Goal: Transaction & Acquisition: Purchase product/service

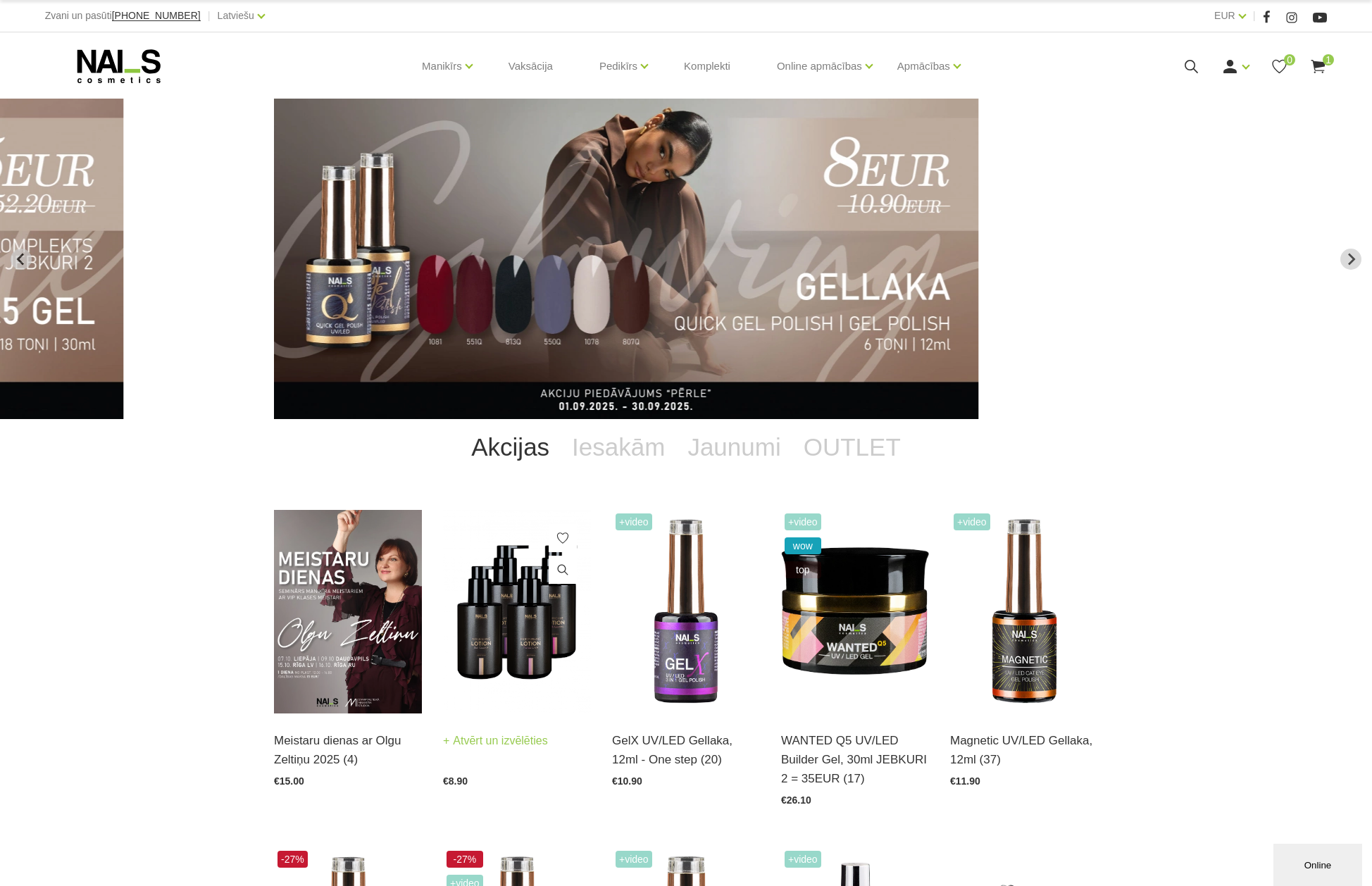
click at [493, 644] on img at bounding box center [516, 612] width 148 height 204
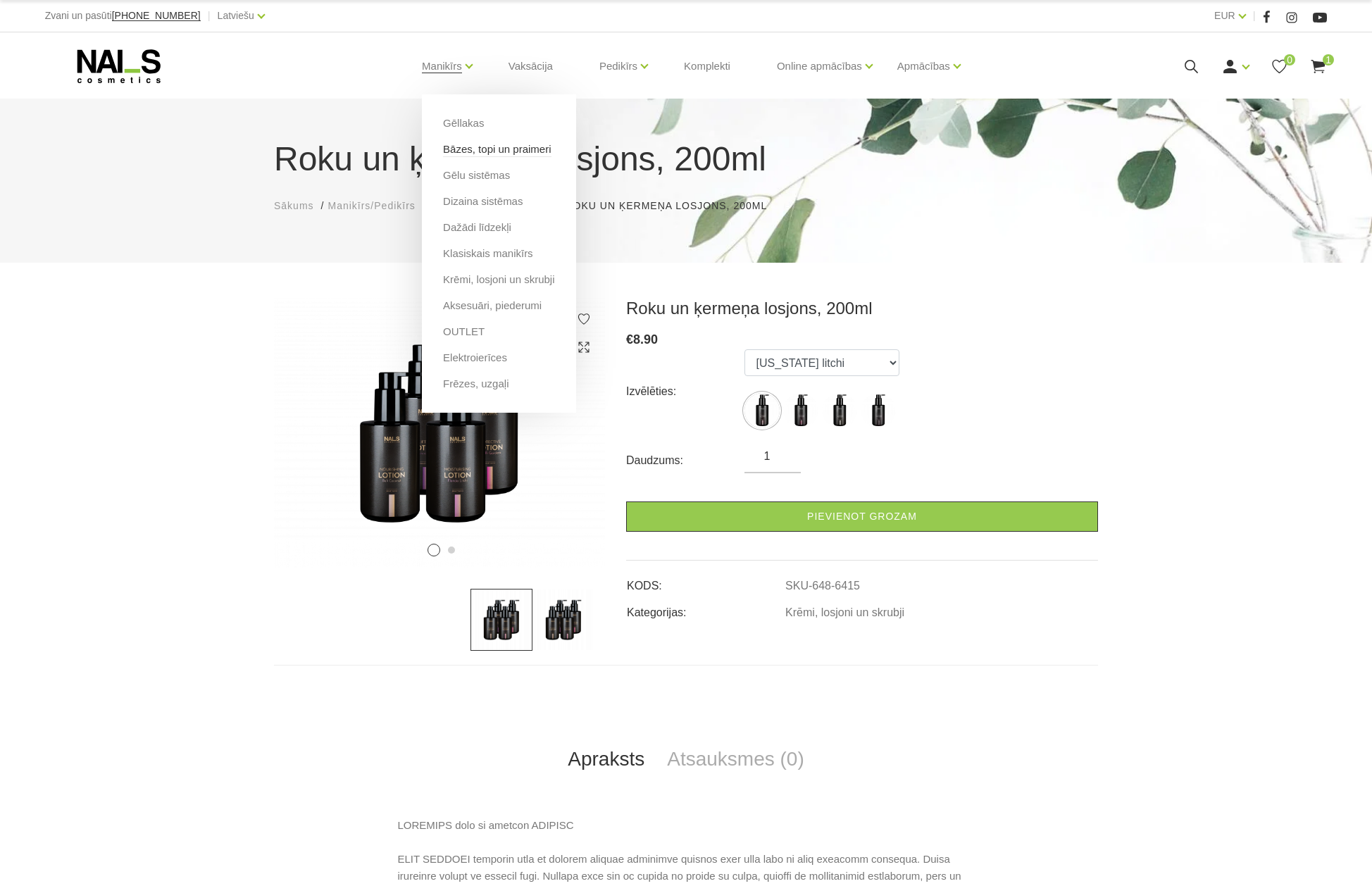
click at [454, 148] on link "Bāzes, topi un praimeri" at bounding box center [497, 149] width 108 height 15
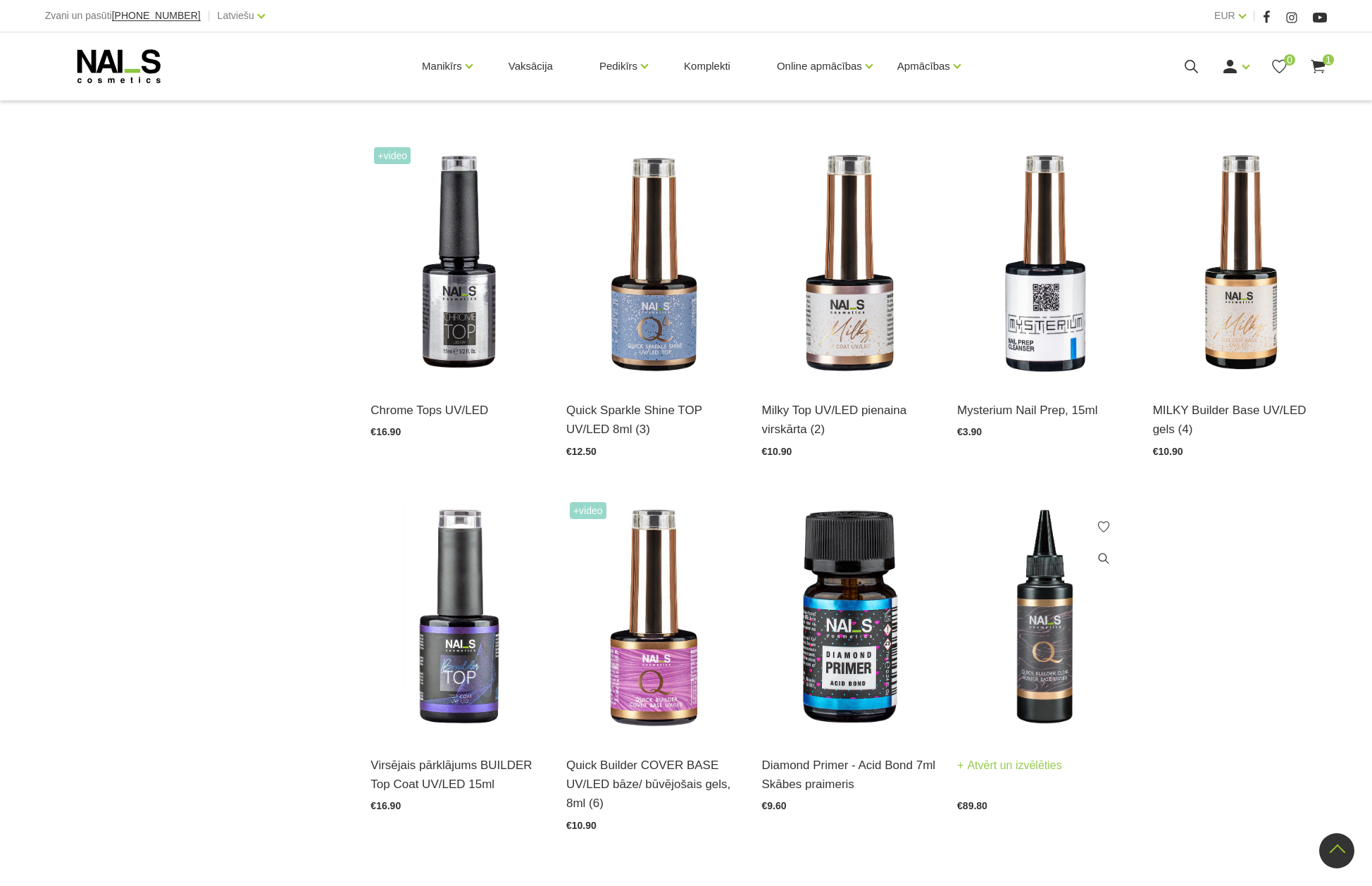
scroll to position [1550, 0]
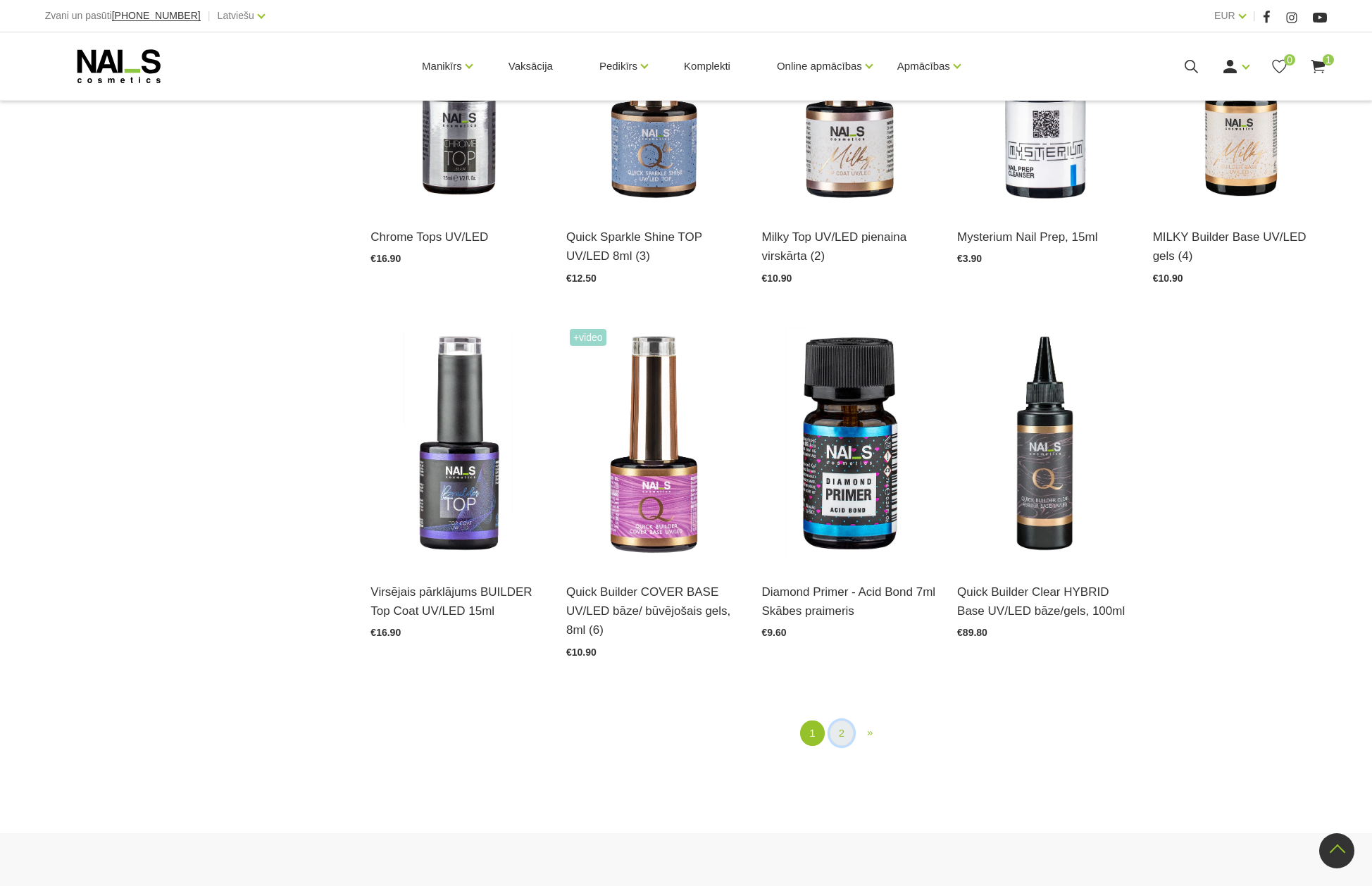
click at [839, 721] on link "2" at bounding box center [842, 733] width 24 height 26
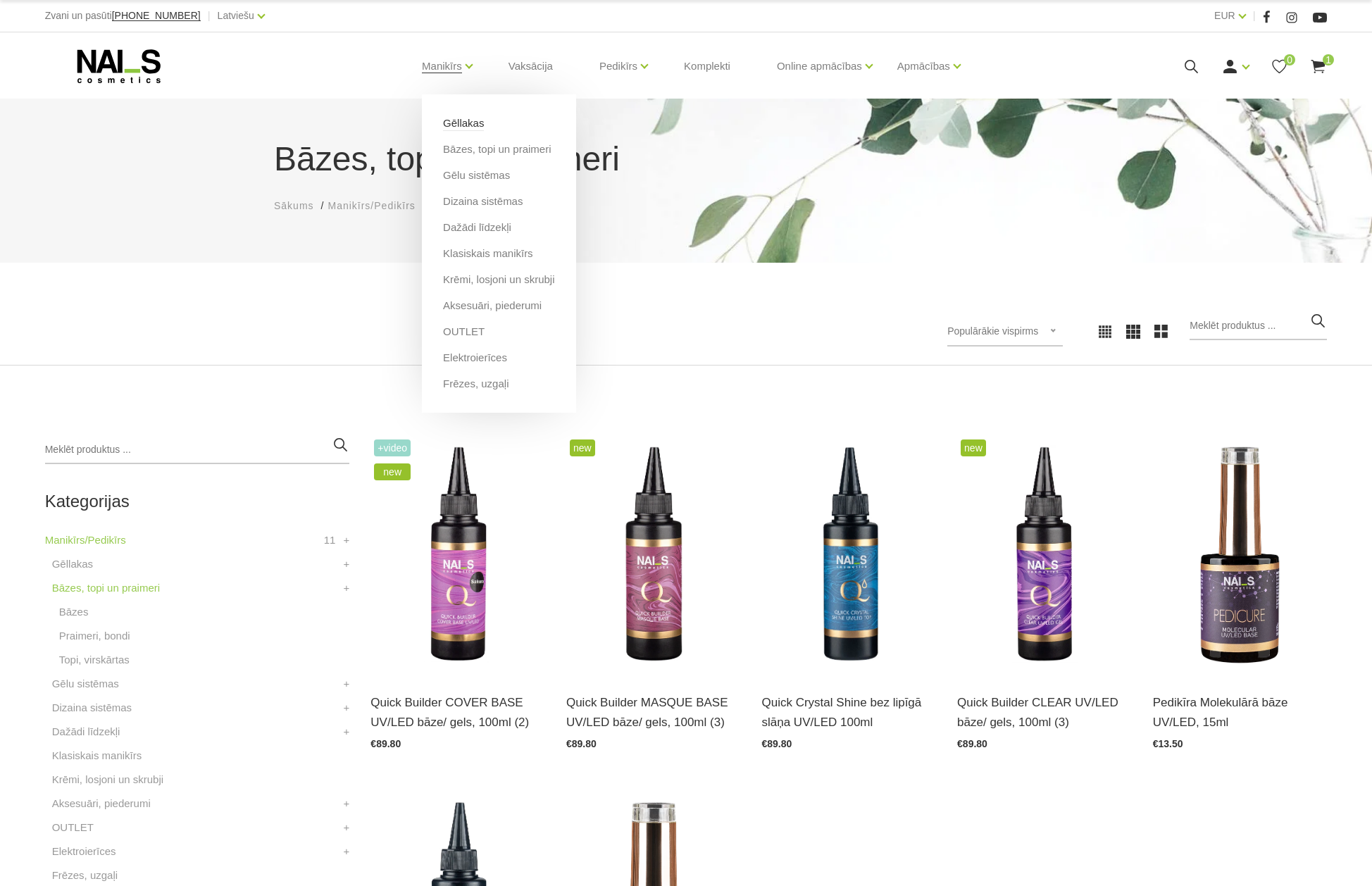
click at [456, 121] on link "Gēllakas" at bounding box center [463, 123] width 41 height 15
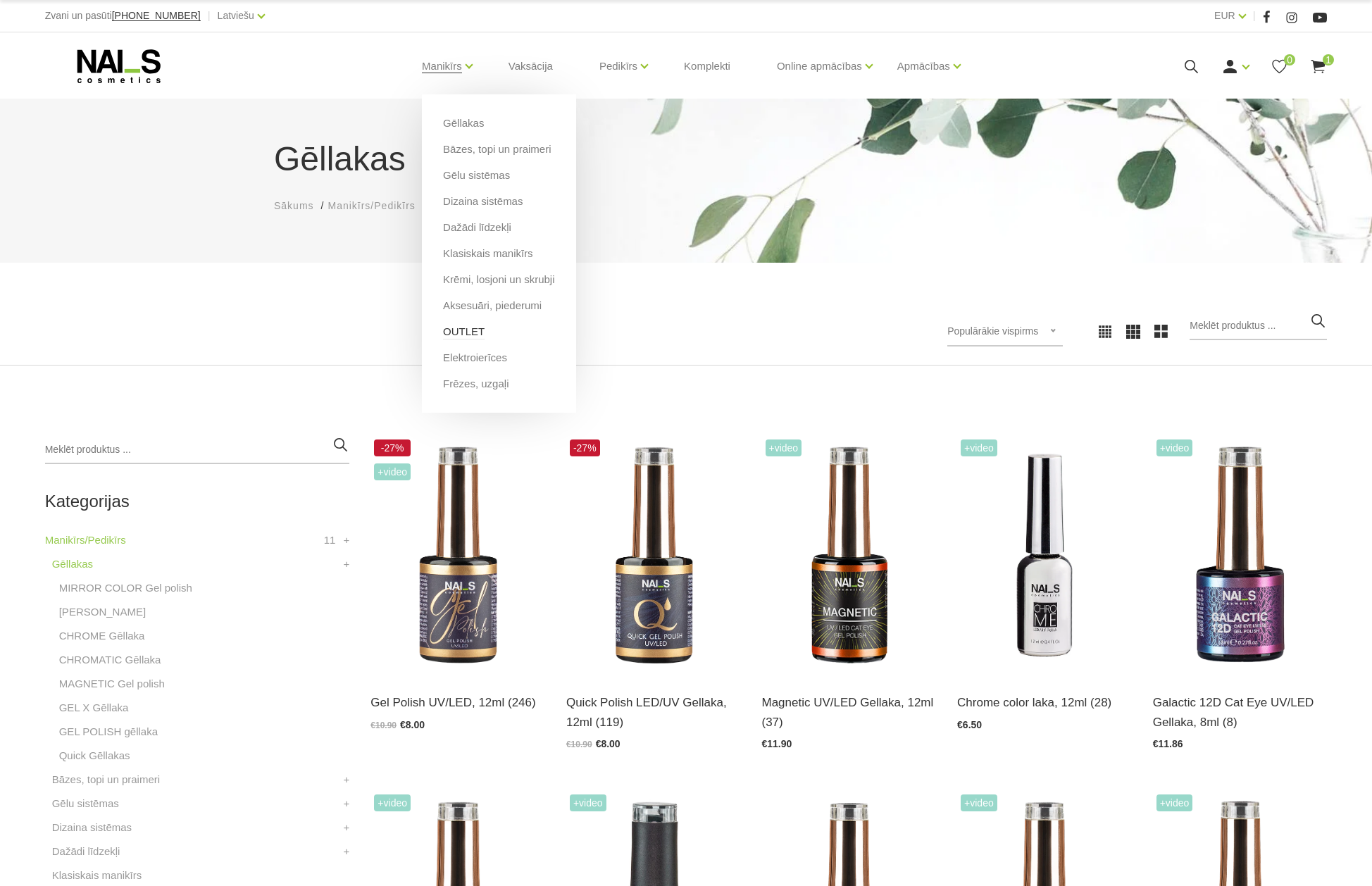
click at [457, 330] on link "OUTLET" at bounding box center [463, 332] width 42 height 15
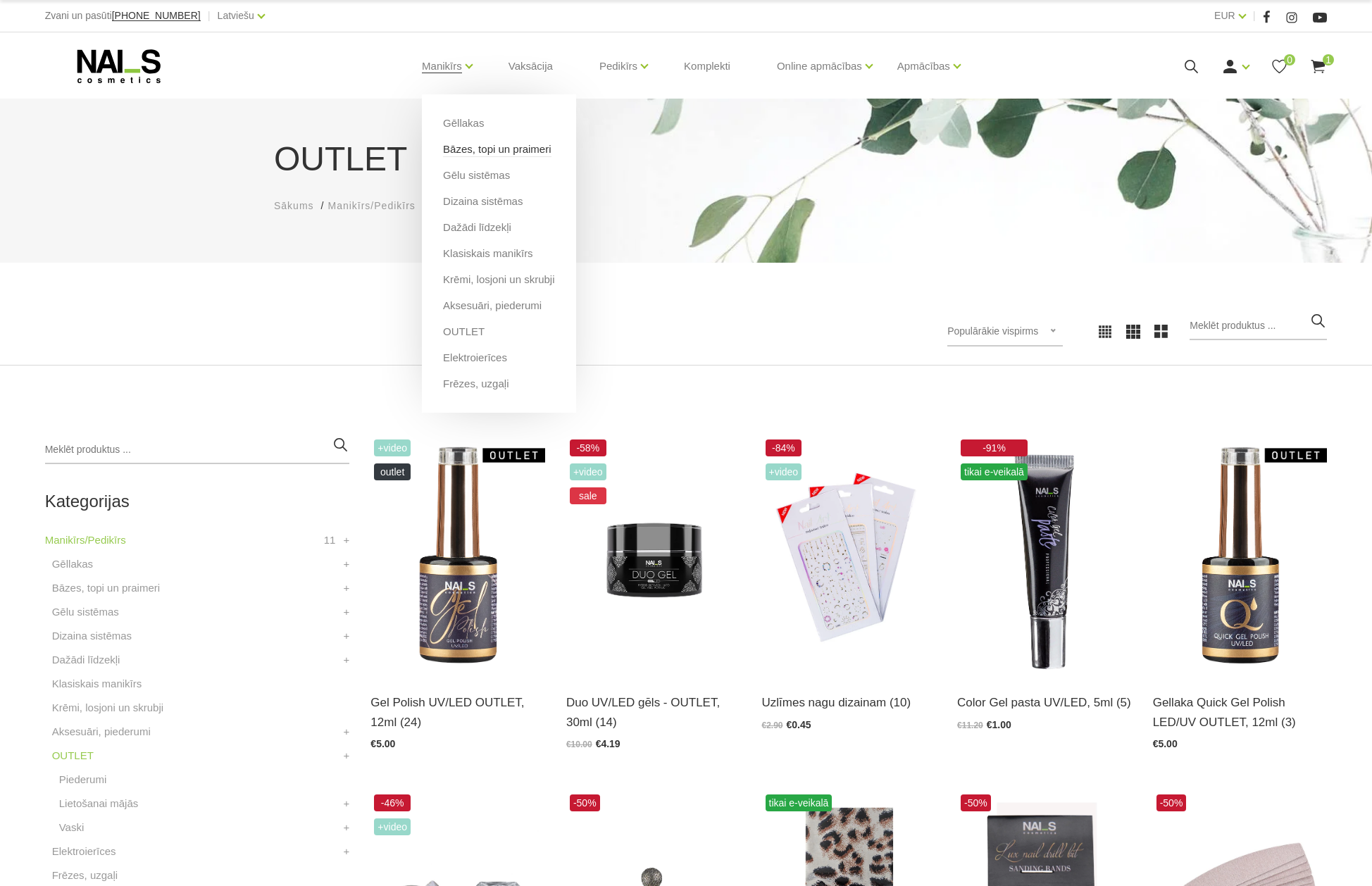
click at [454, 146] on link "Bāzes, topi un praimeri" at bounding box center [497, 149] width 108 height 15
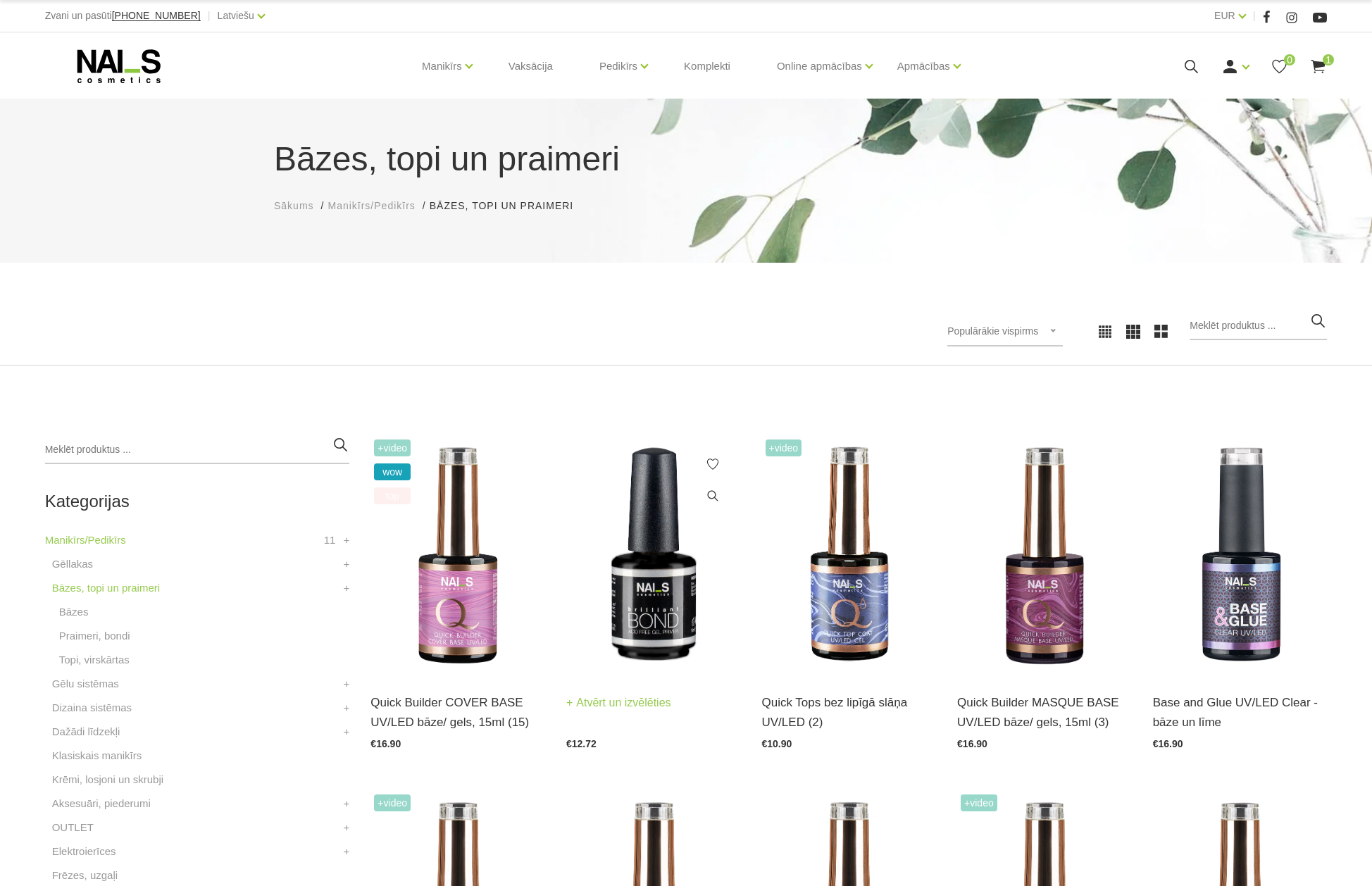
click at [644, 608] on img at bounding box center [653, 556] width 175 height 240
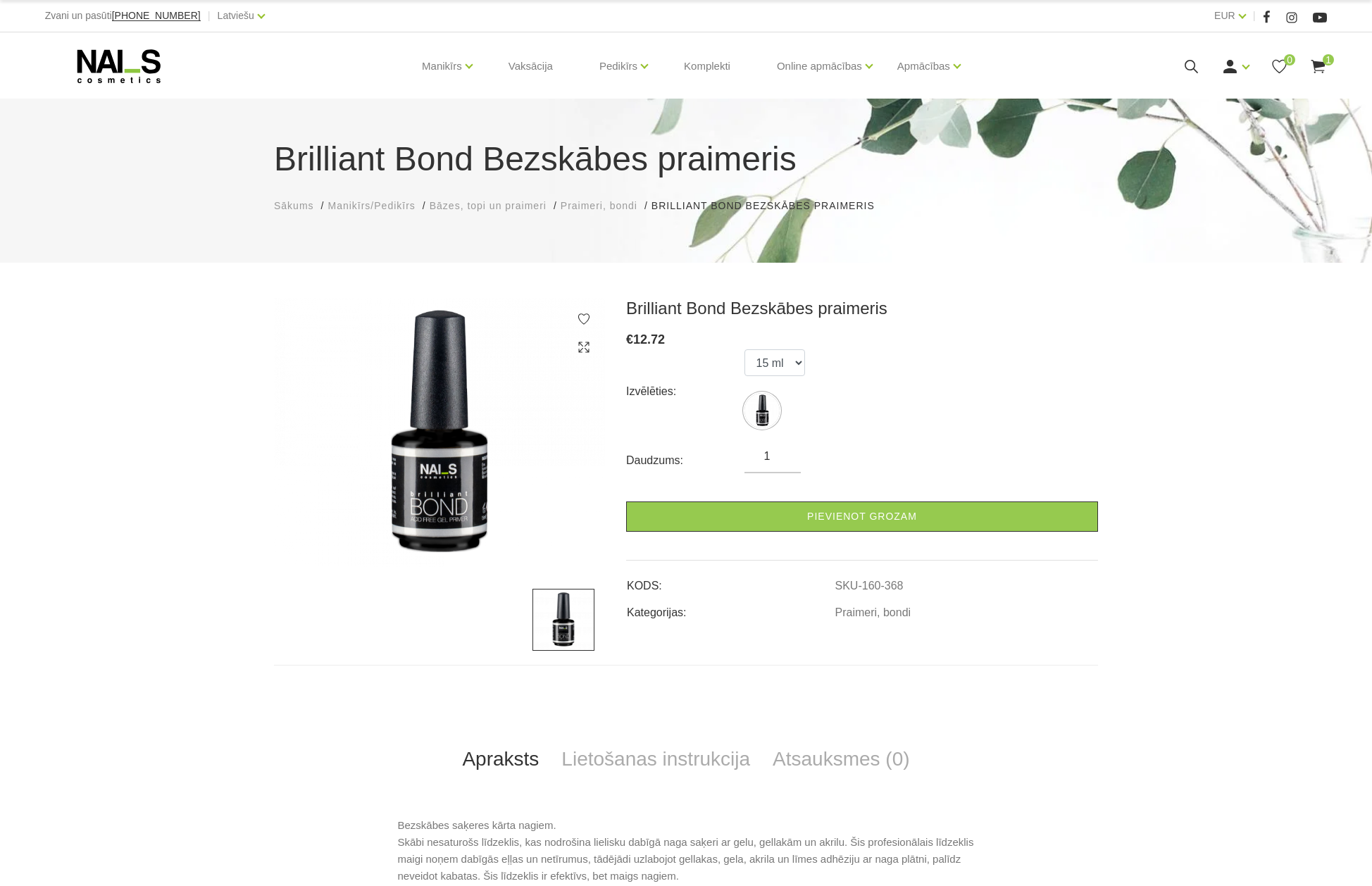
click at [1315, 62] on use at bounding box center [1318, 67] width 14 height 14
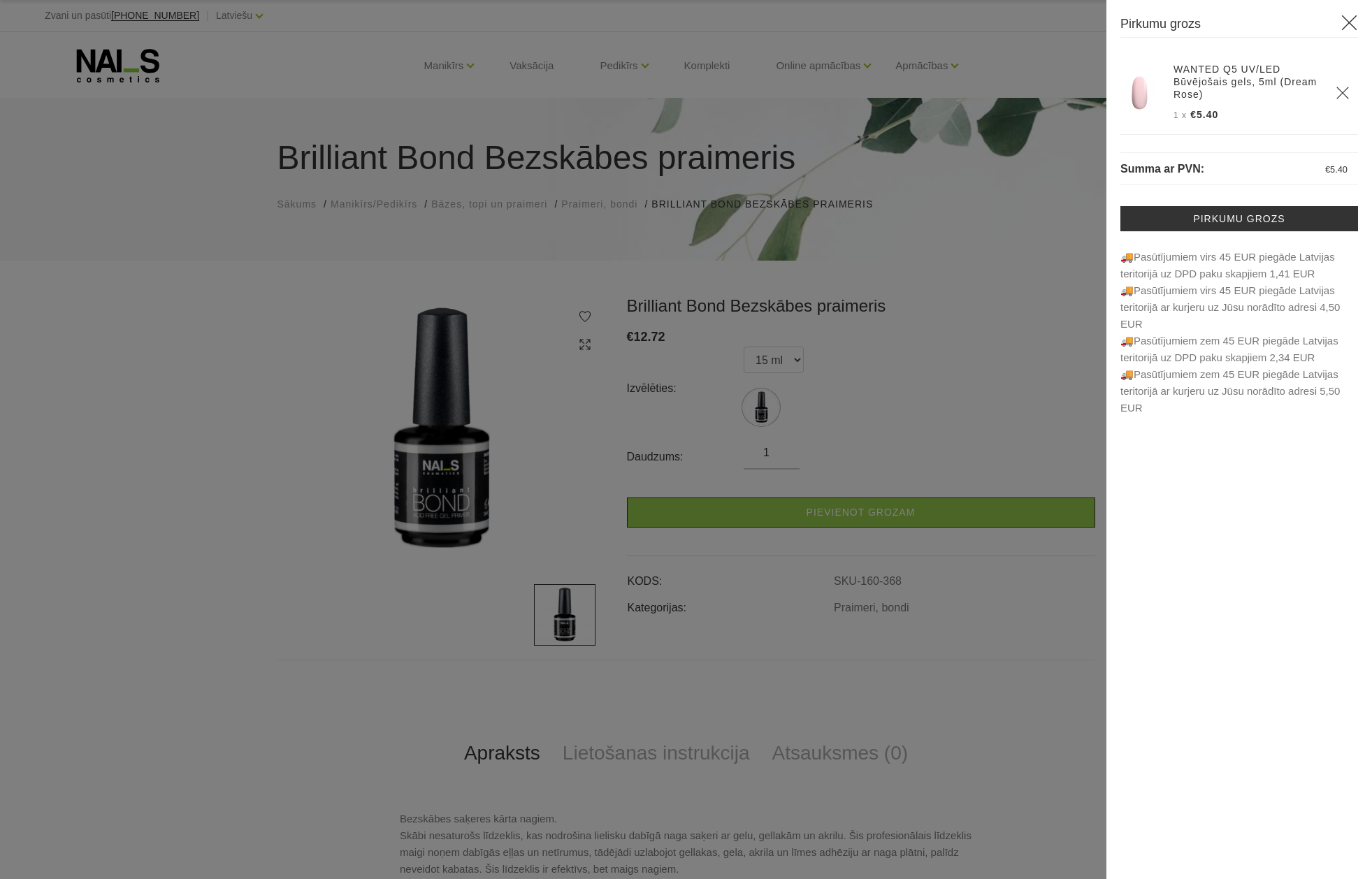
click at [1343, 18] on use at bounding box center [1350, 23] width 15 height 15
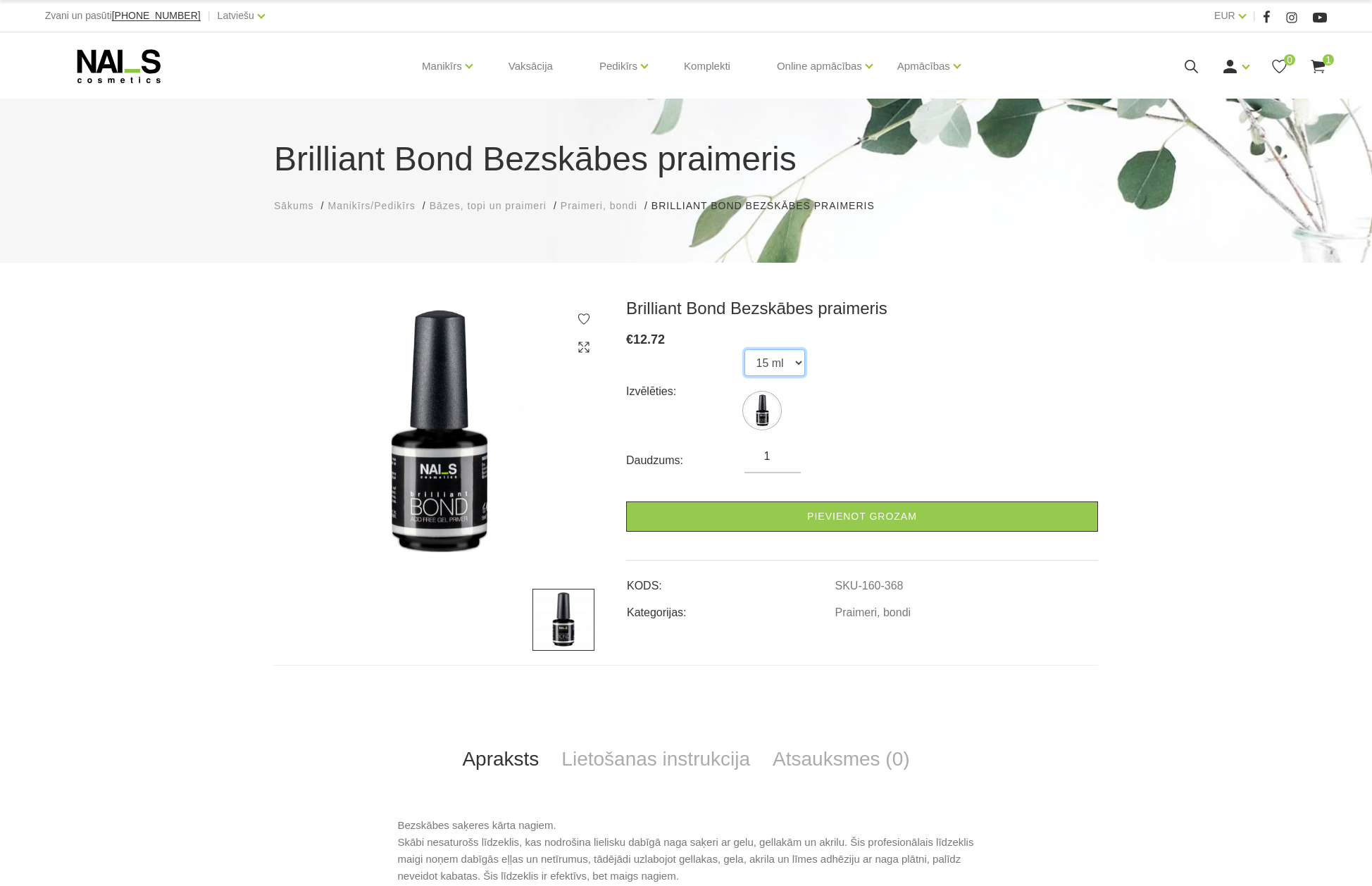
click at [795, 363] on select "15 ml" at bounding box center [774, 362] width 61 height 27
click at [744, 350] on select "15 ml" at bounding box center [774, 362] width 61 height 27
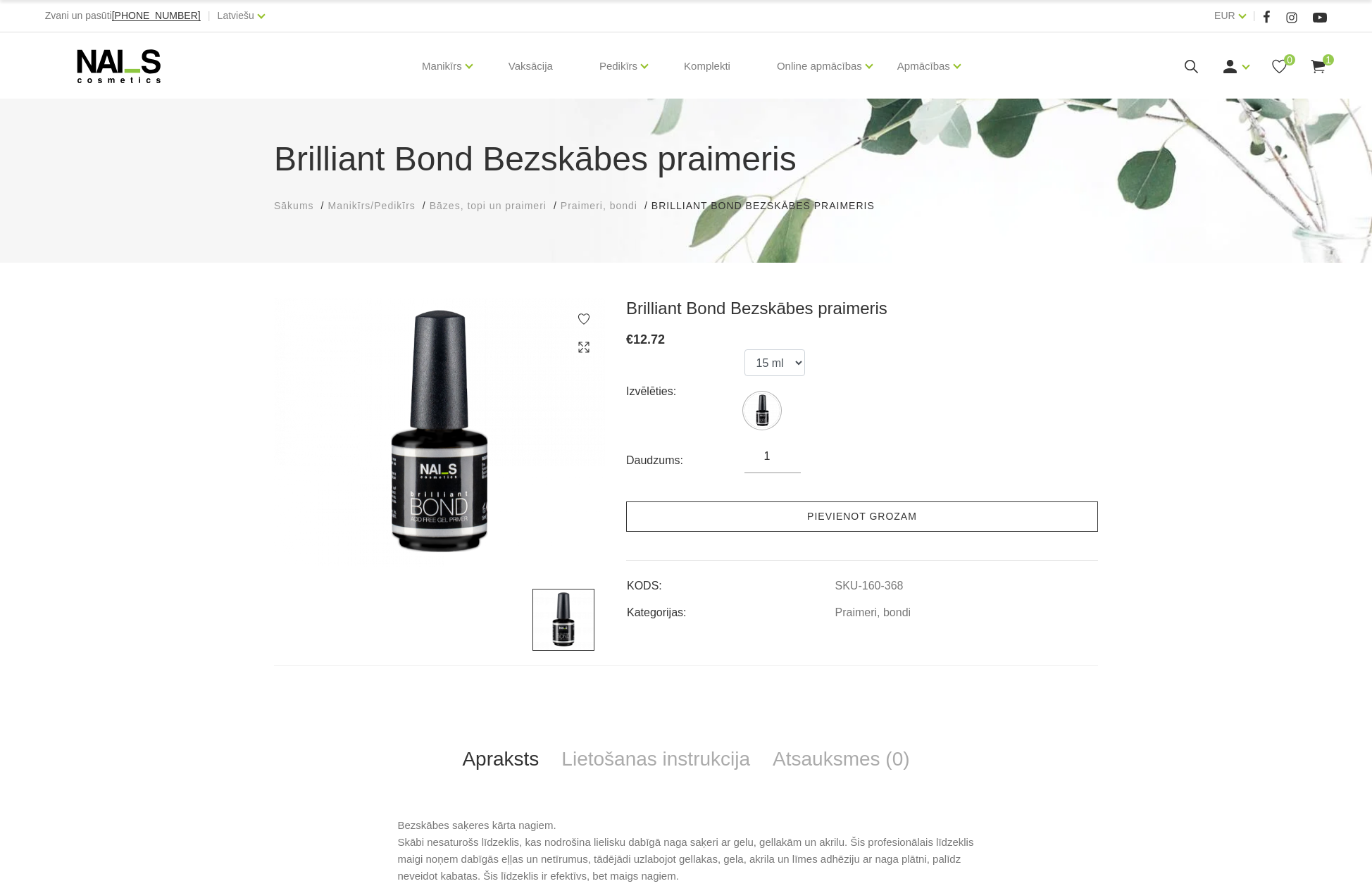
click at [825, 510] on link "Pievienot grozam" at bounding box center [862, 516] width 472 height 30
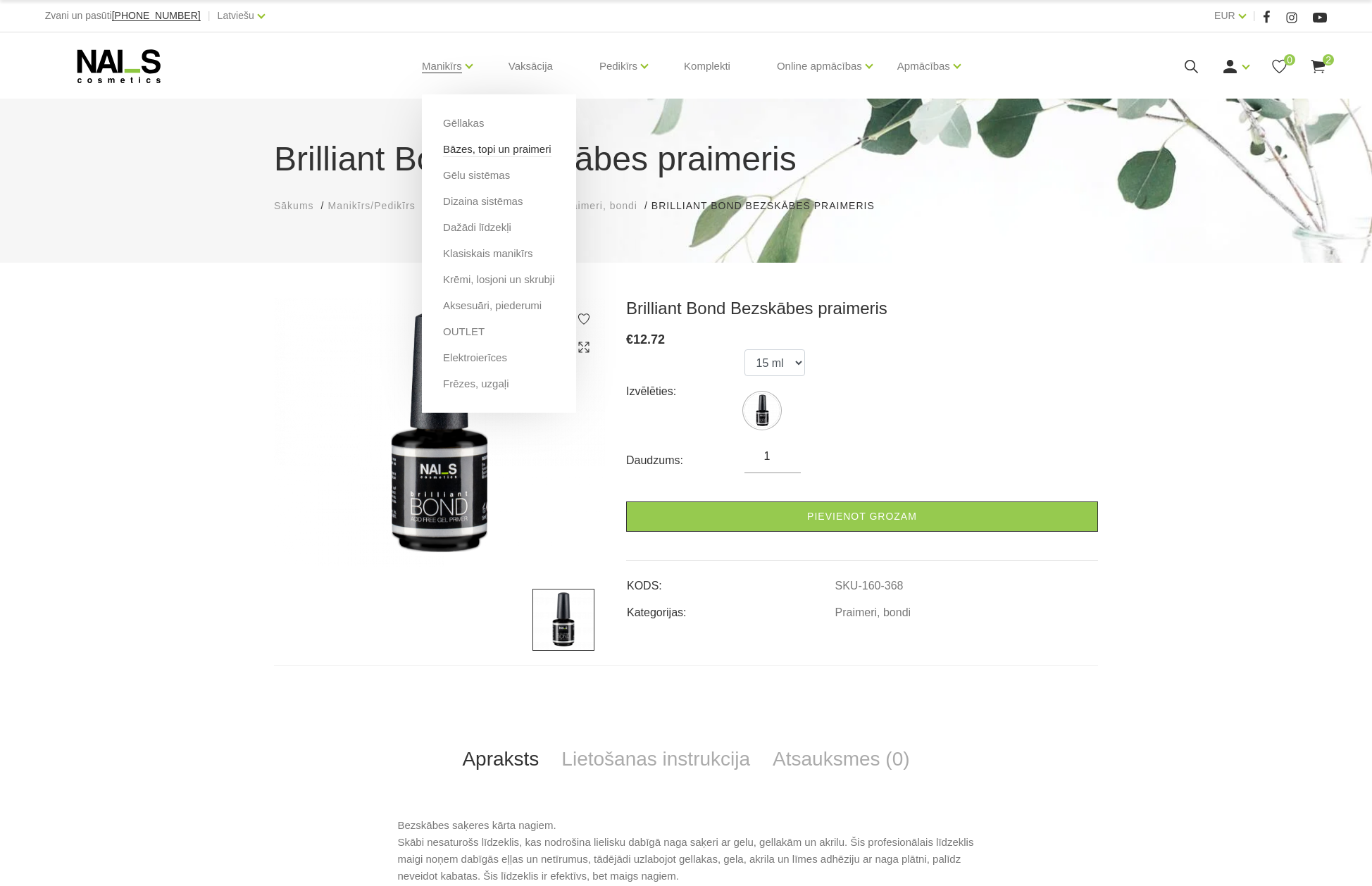
click at [458, 149] on link "Bāzes, topi un praimeri" at bounding box center [497, 149] width 108 height 15
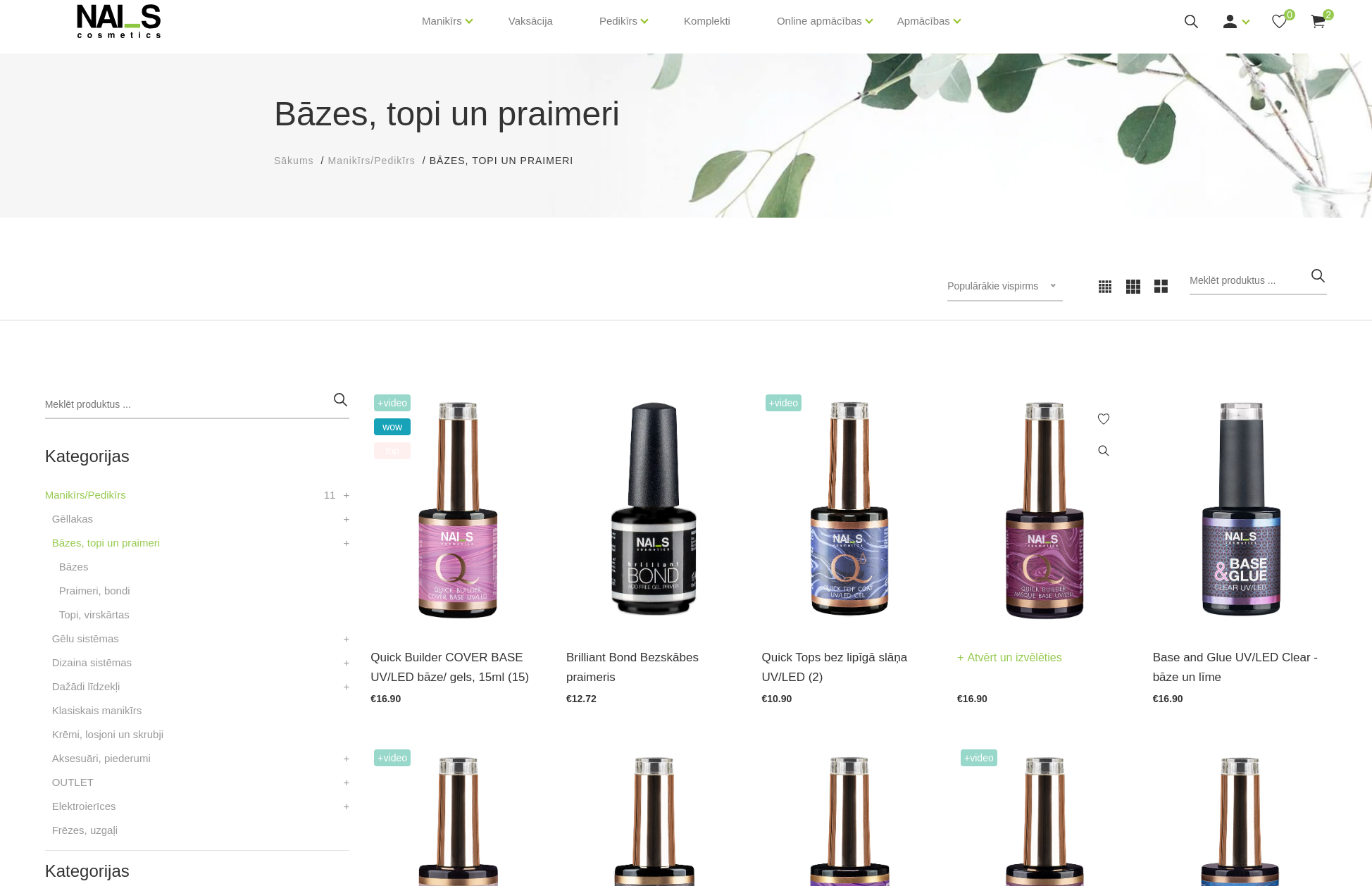
scroll to position [70, 0]
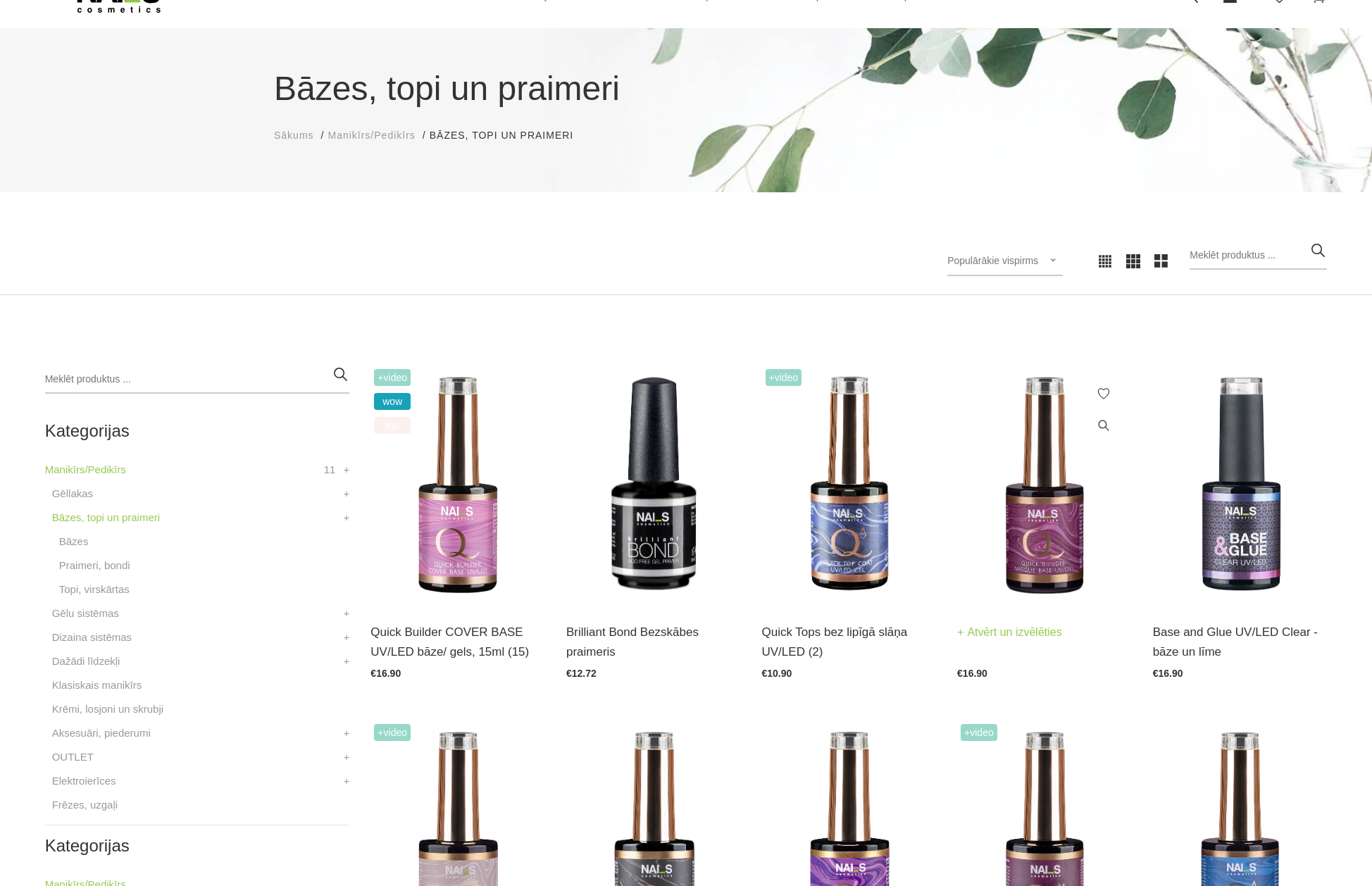
click at [1042, 549] on img at bounding box center [1045, 486] width 175 height 240
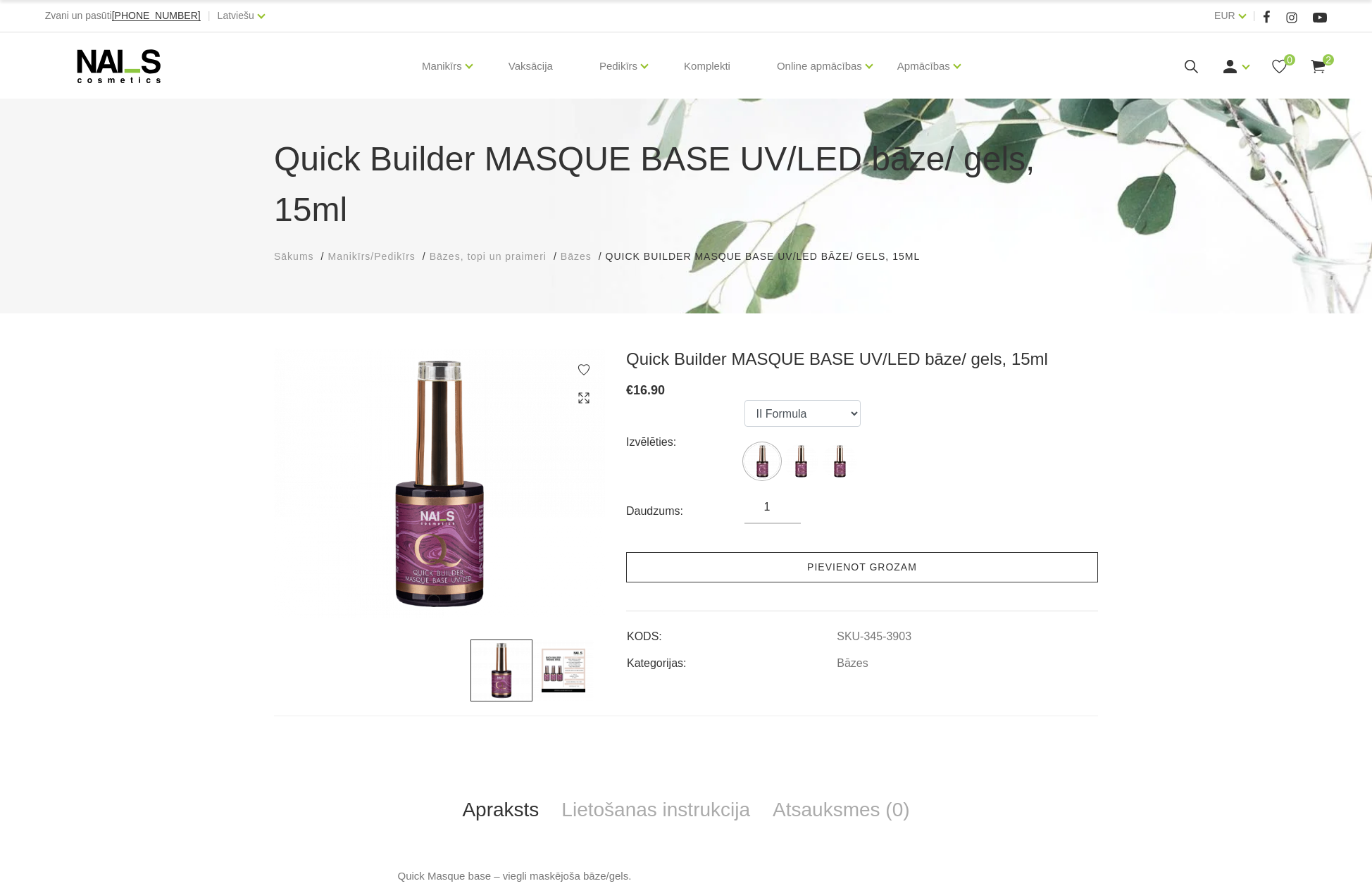
click at [832, 553] on link "Pievienot grozam" at bounding box center [862, 567] width 472 height 30
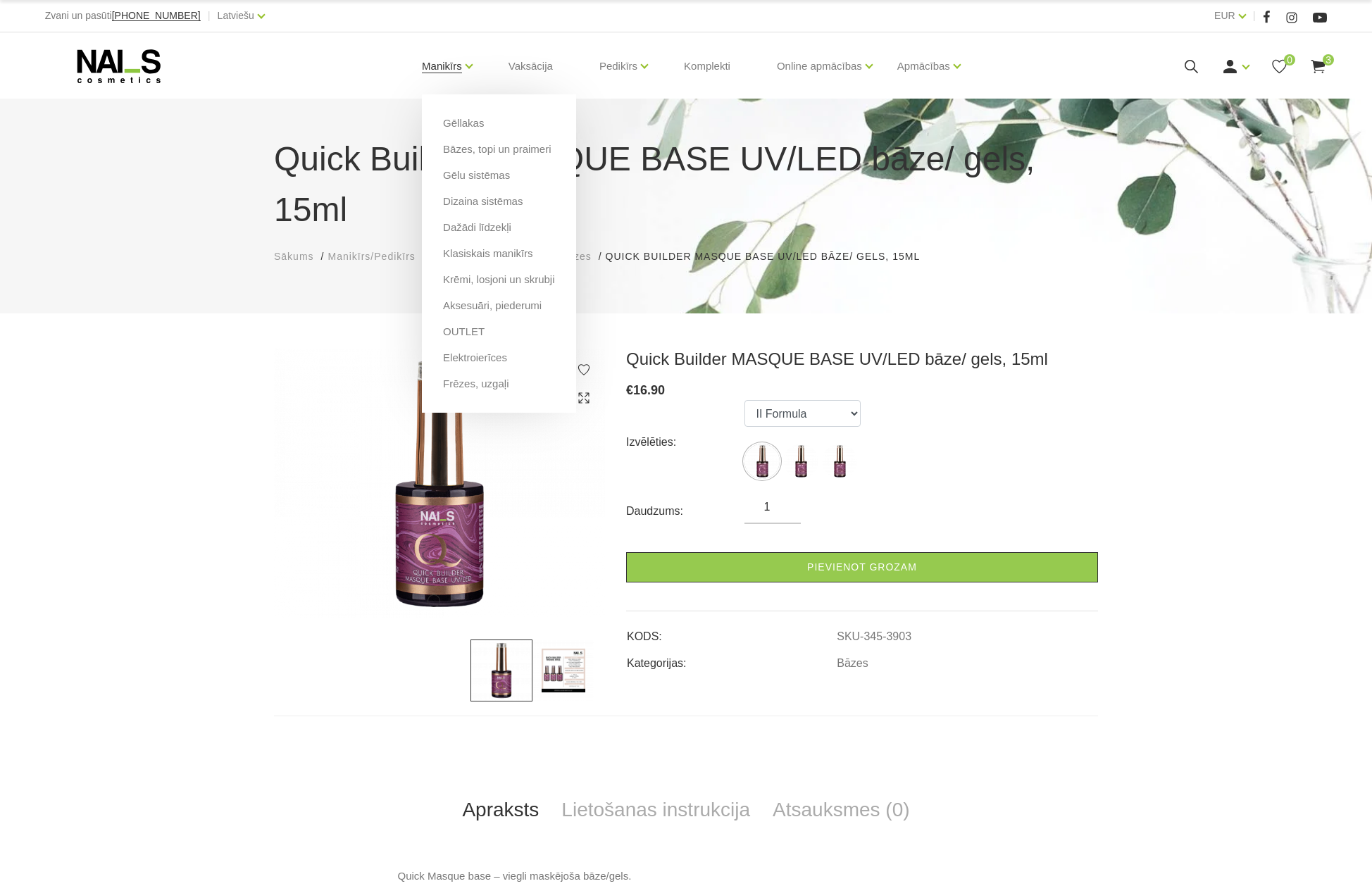
click at [444, 65] on link "Manikīrs" at bounding box center [442, 66] width 40 height 57
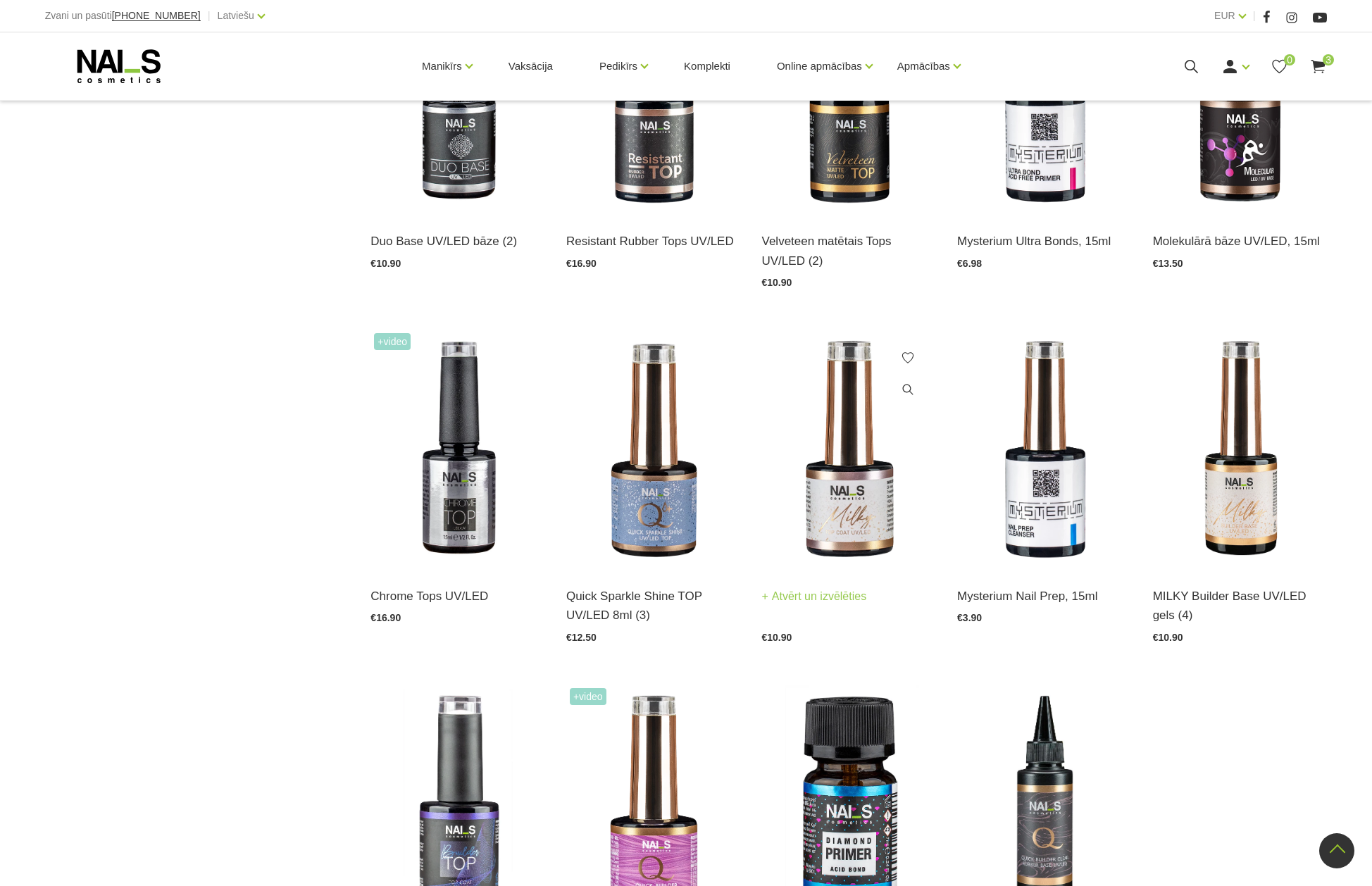
scroll to position [1198, 0]
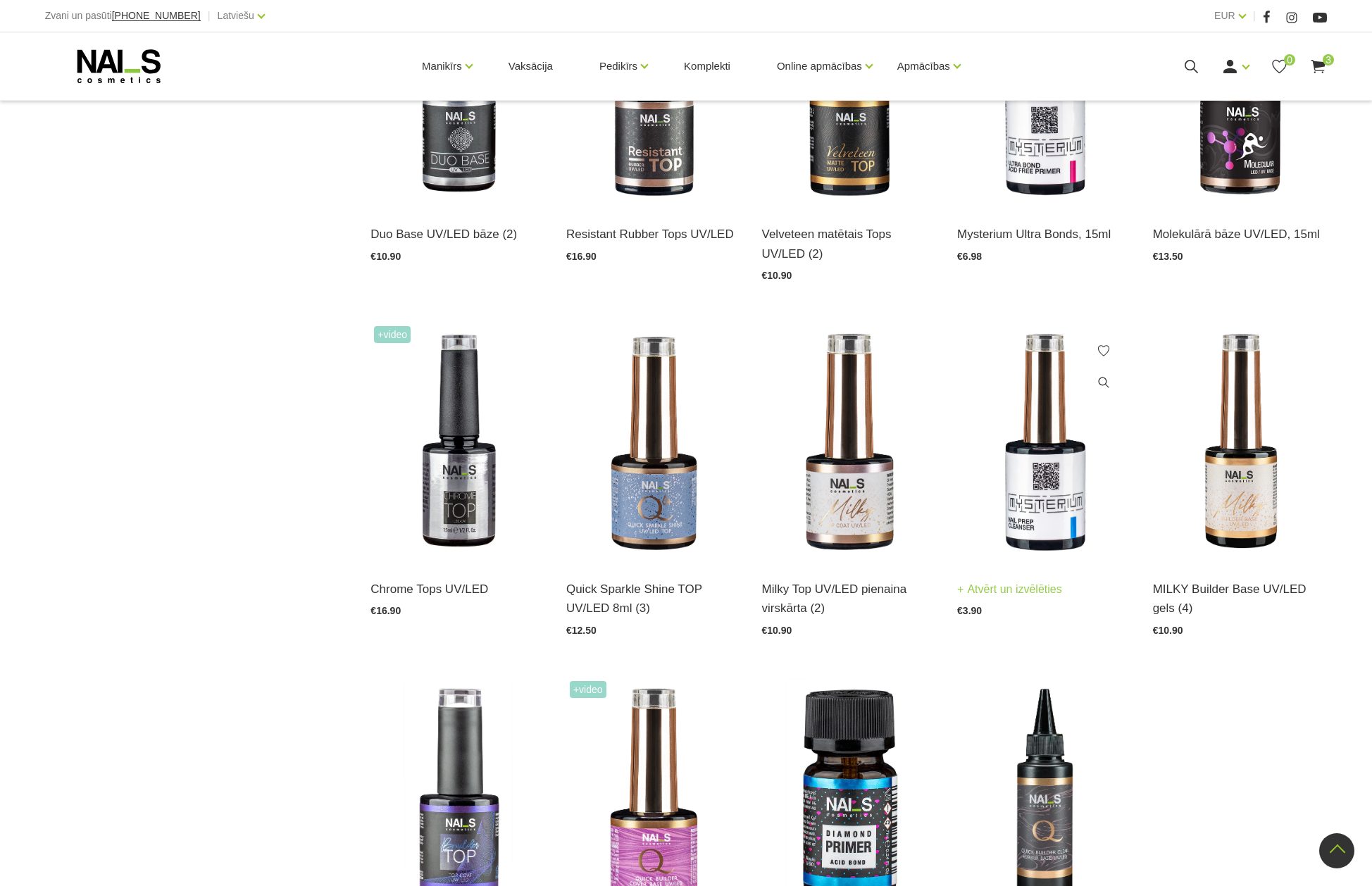
click at [1026, 490] on img at bounding box center [1045, 443] width 175 height 240
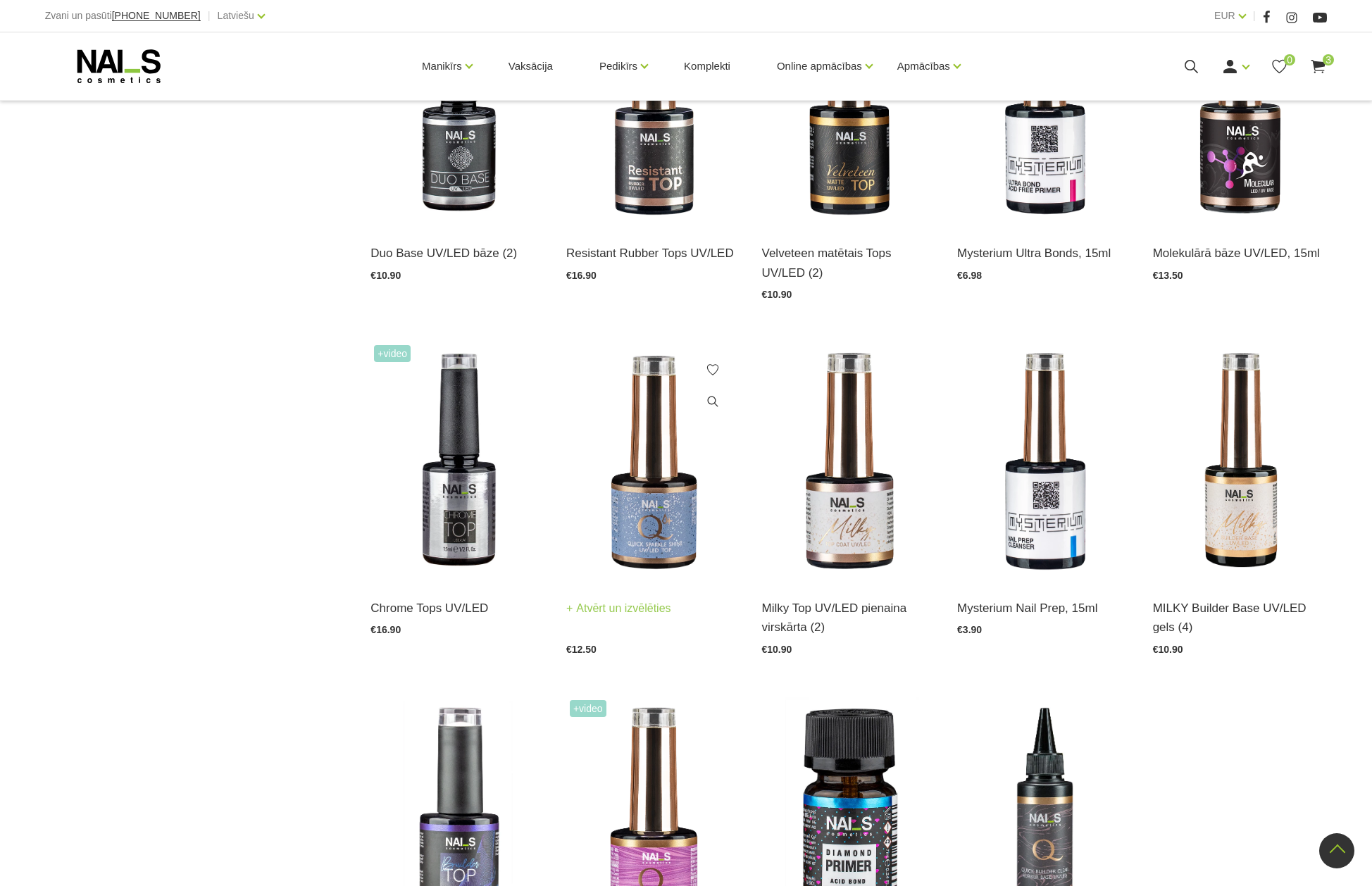
scroll to position [1124, 0]
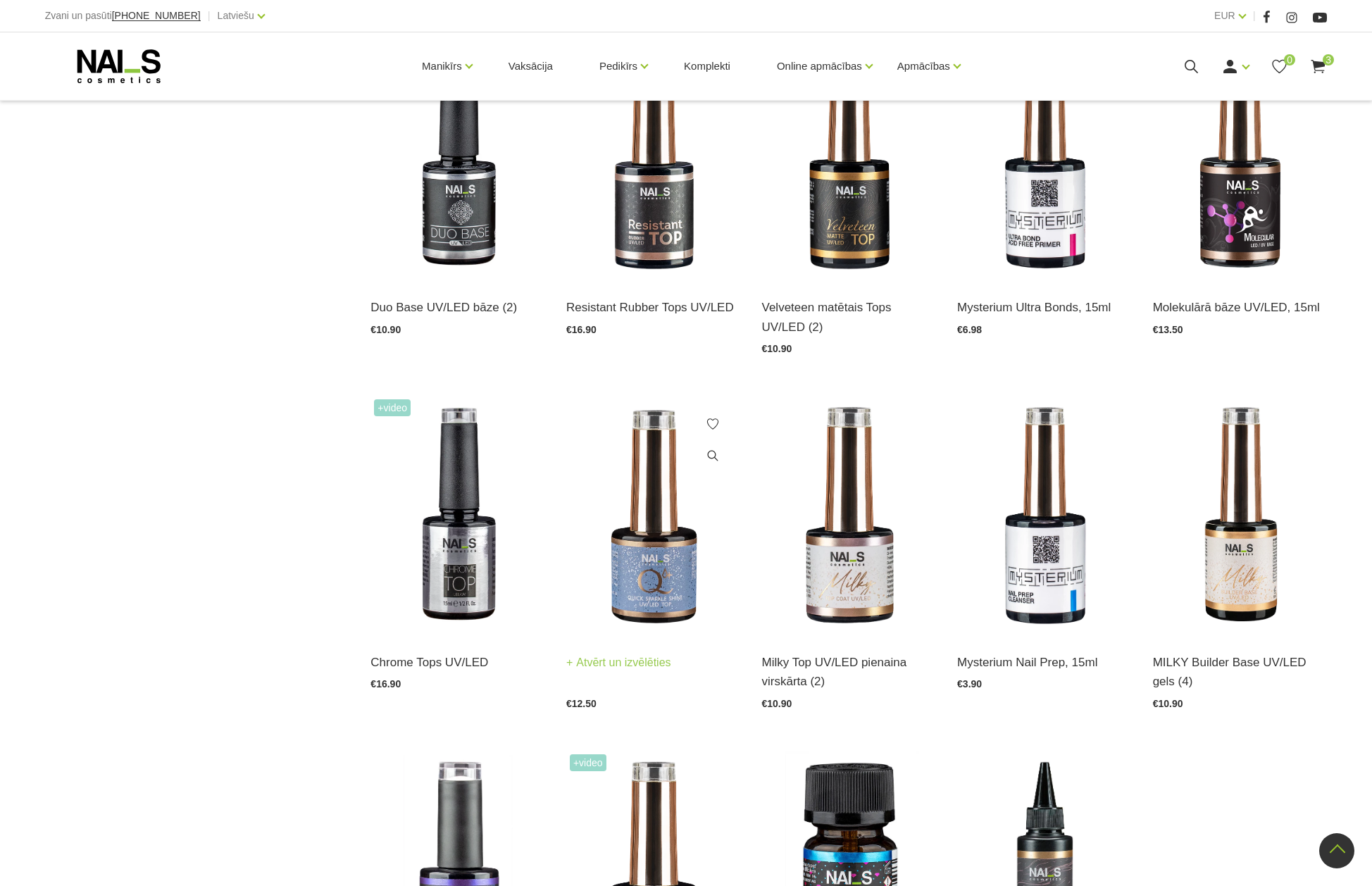
click at [665, 502] on img at bounding box center [653, 516] width 175 height 240
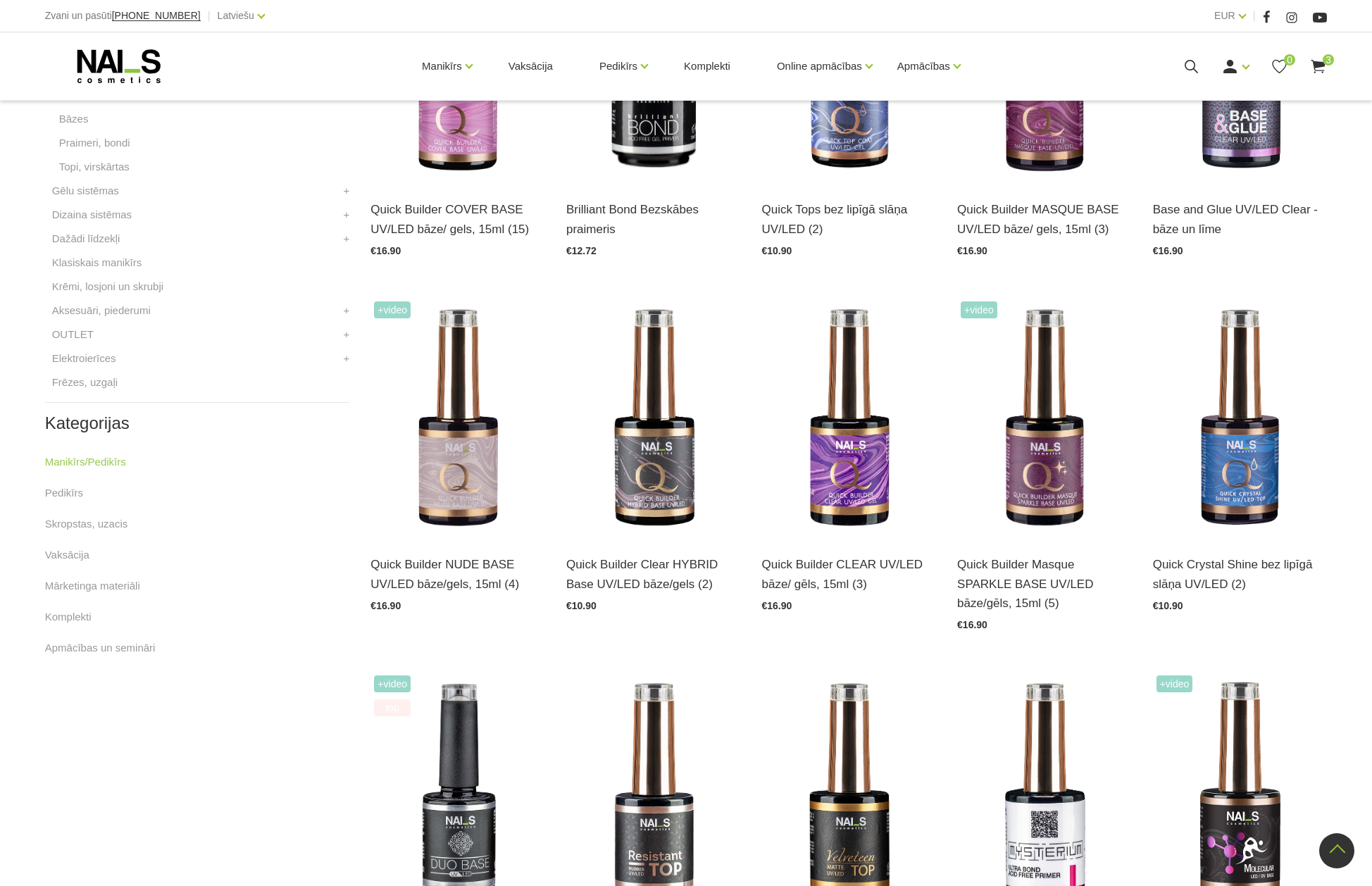
scroll to position [561, 0]
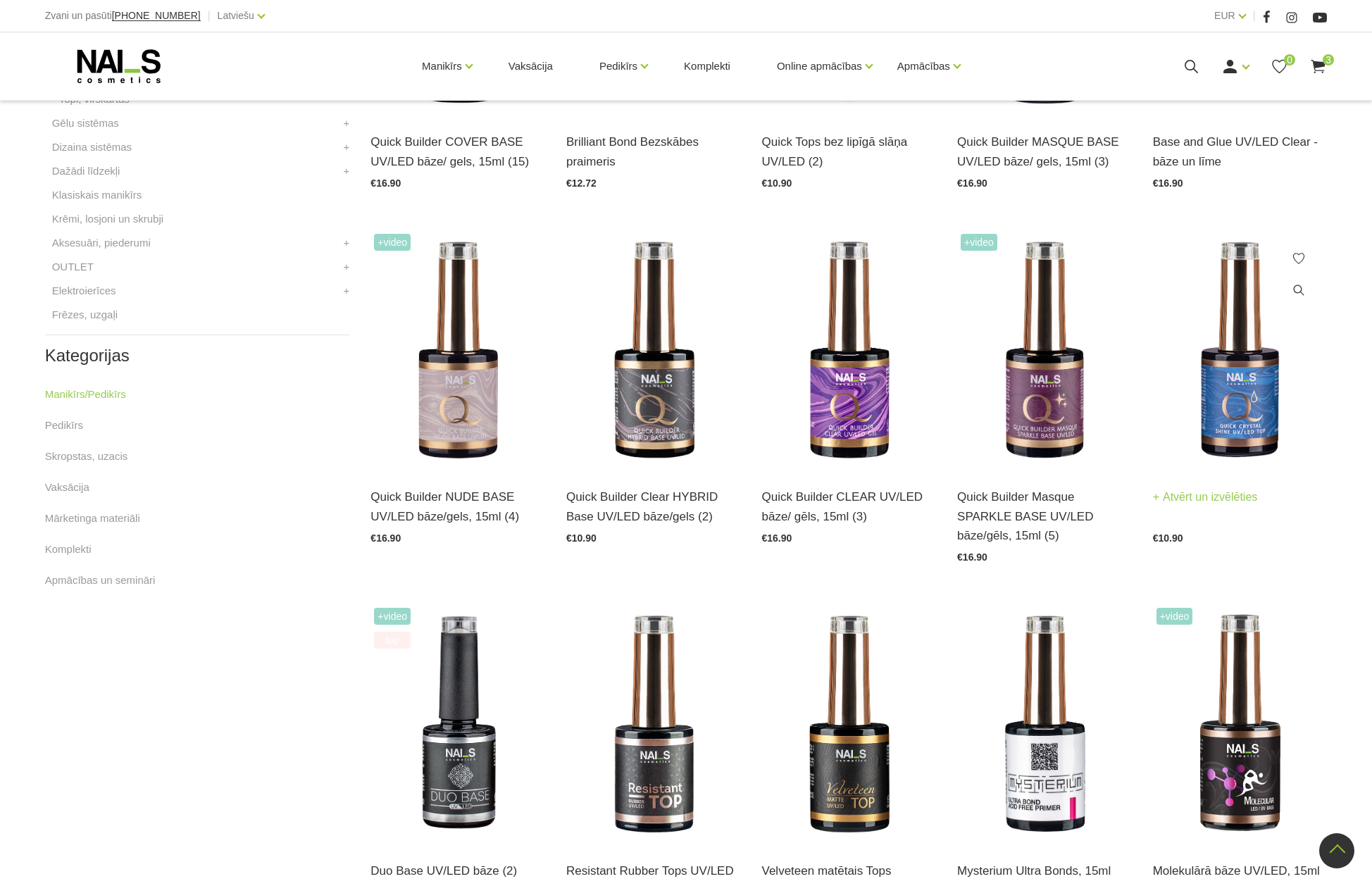
click at [1251, 433] on img at bounding box center [1240, 350] width 175 height 240
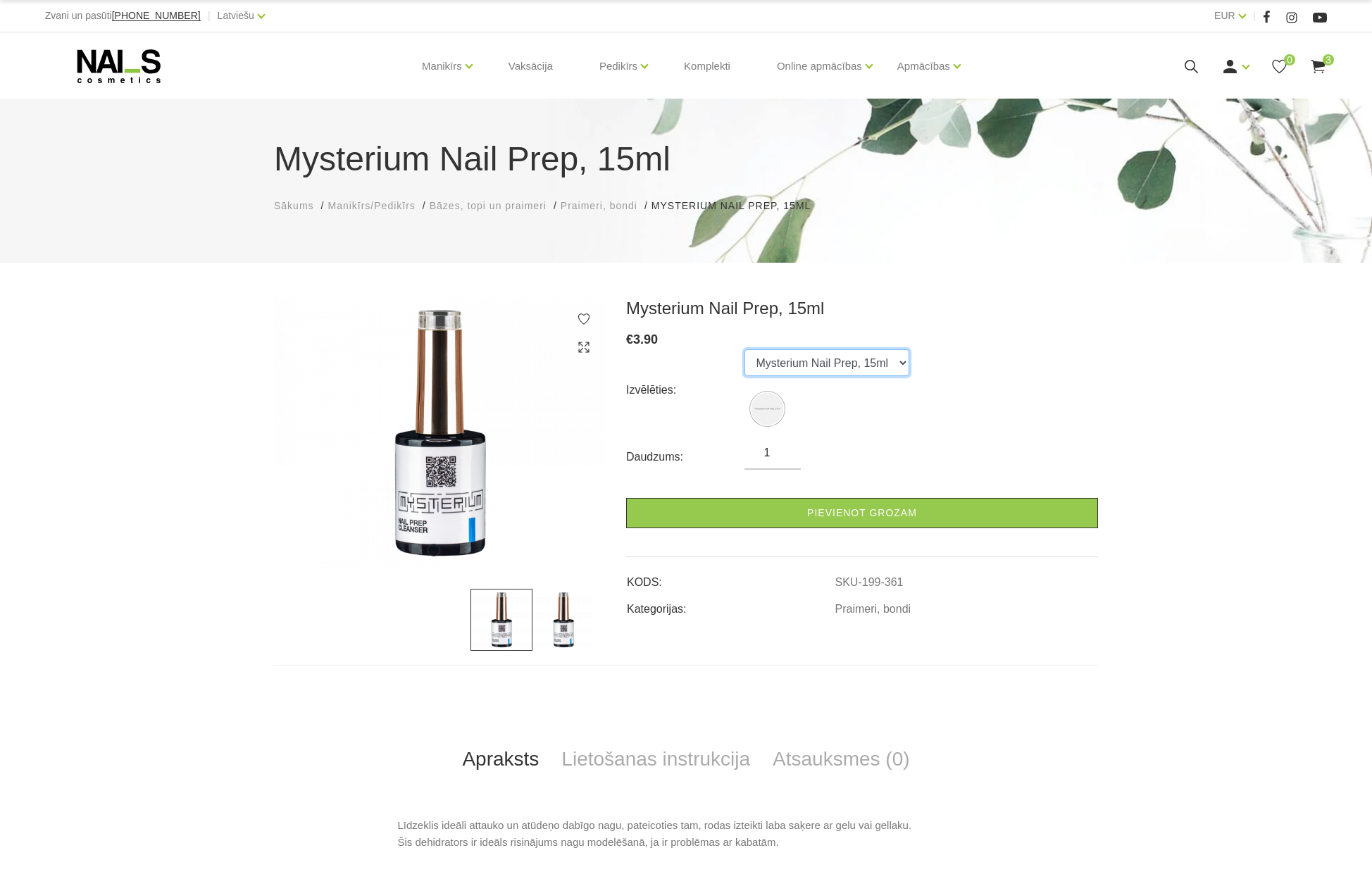
click at [895, 359] on select "Mysterium Nail Prep, 15ml" at bounding box center [826, 362] width 164 height 27
click at [744, 350] on select "Mysterium Nail Prep, 15ml" at bounding box center [826, 362] width 164 height 27
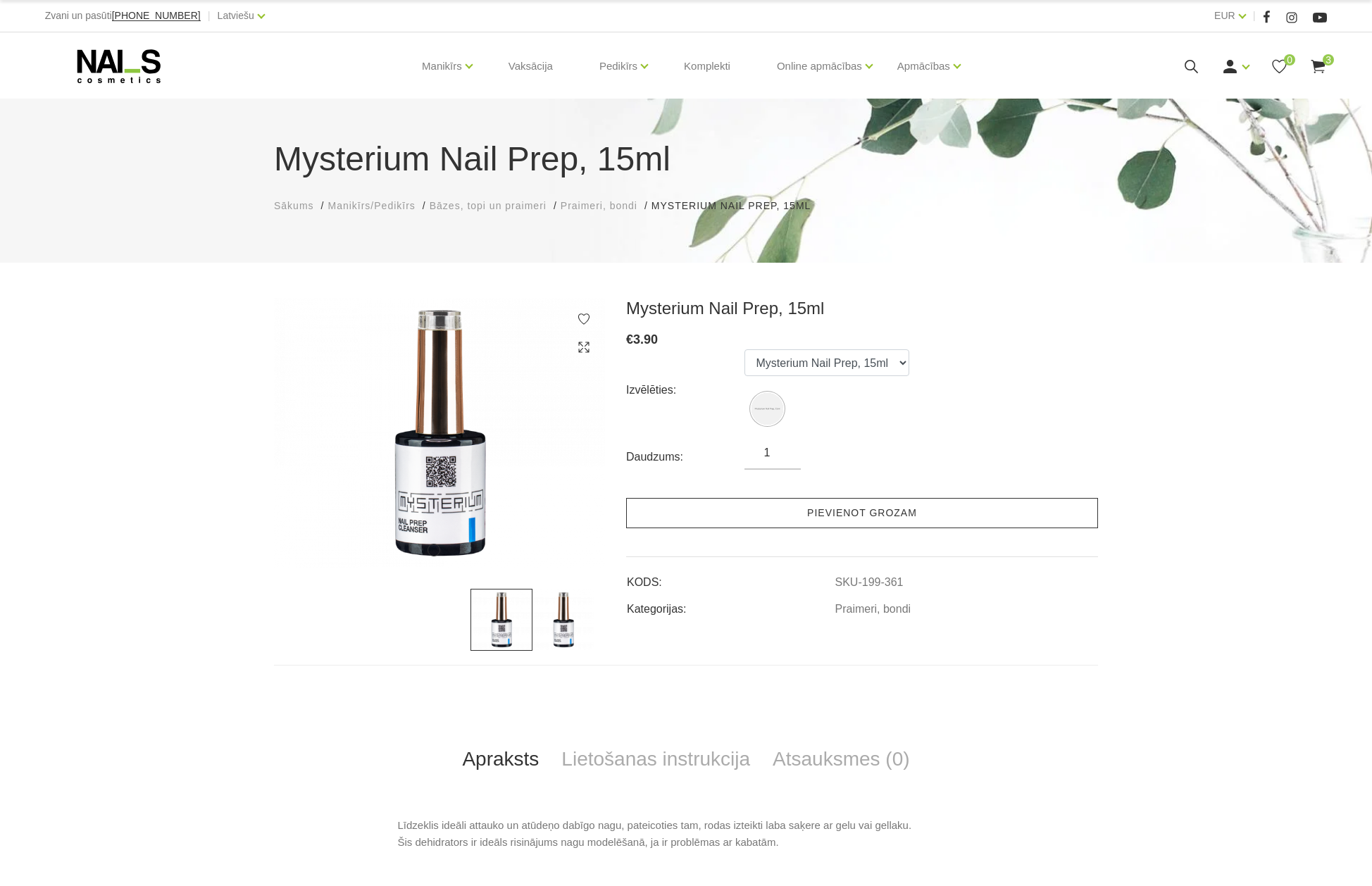
click at [874, 505] on link "Pievienot grozam" at bounding box center [862, 512] width 472 height 30
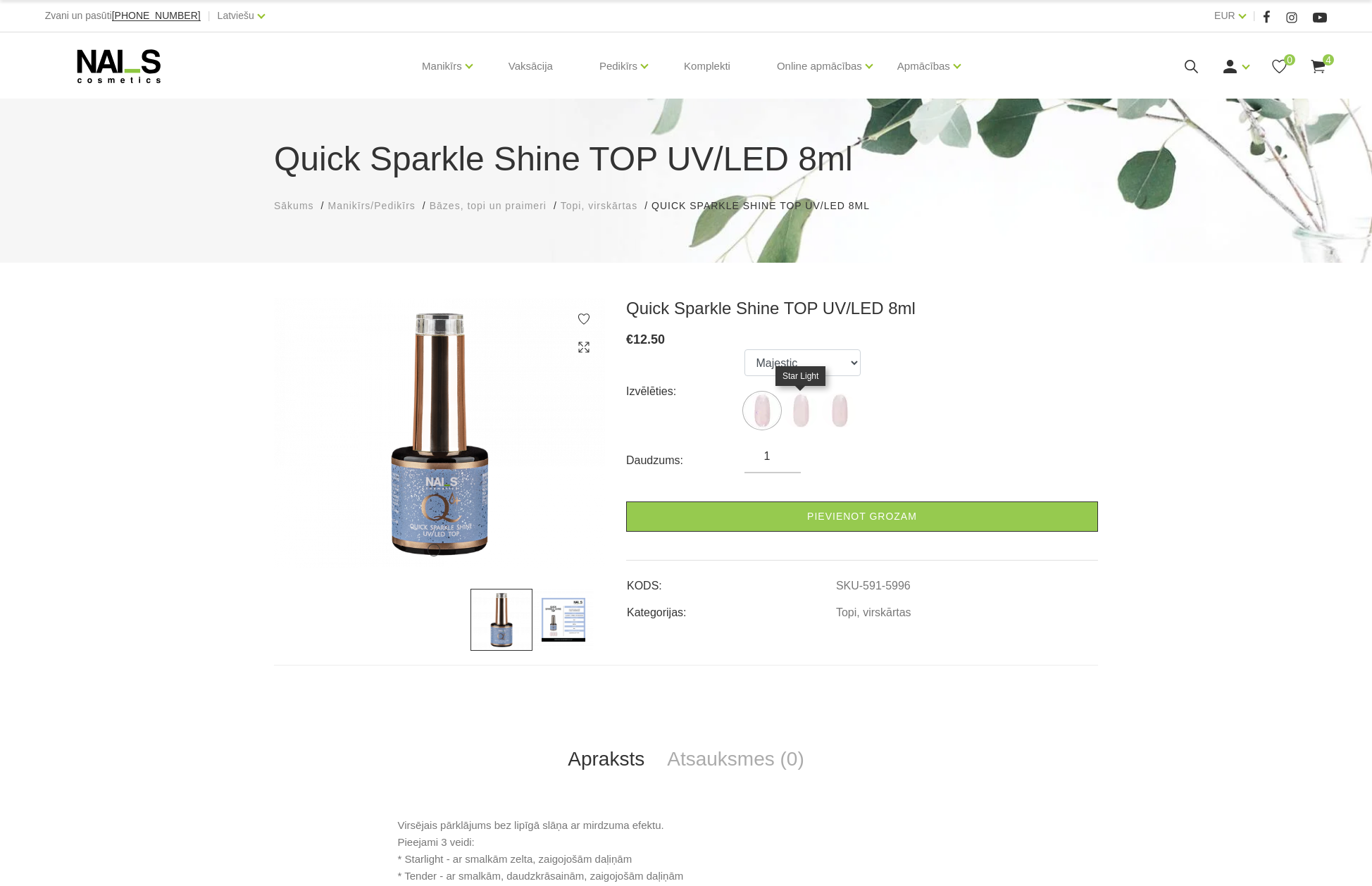
click at [794, 414] on img at bounding box center [800, 410] width 35 height 35
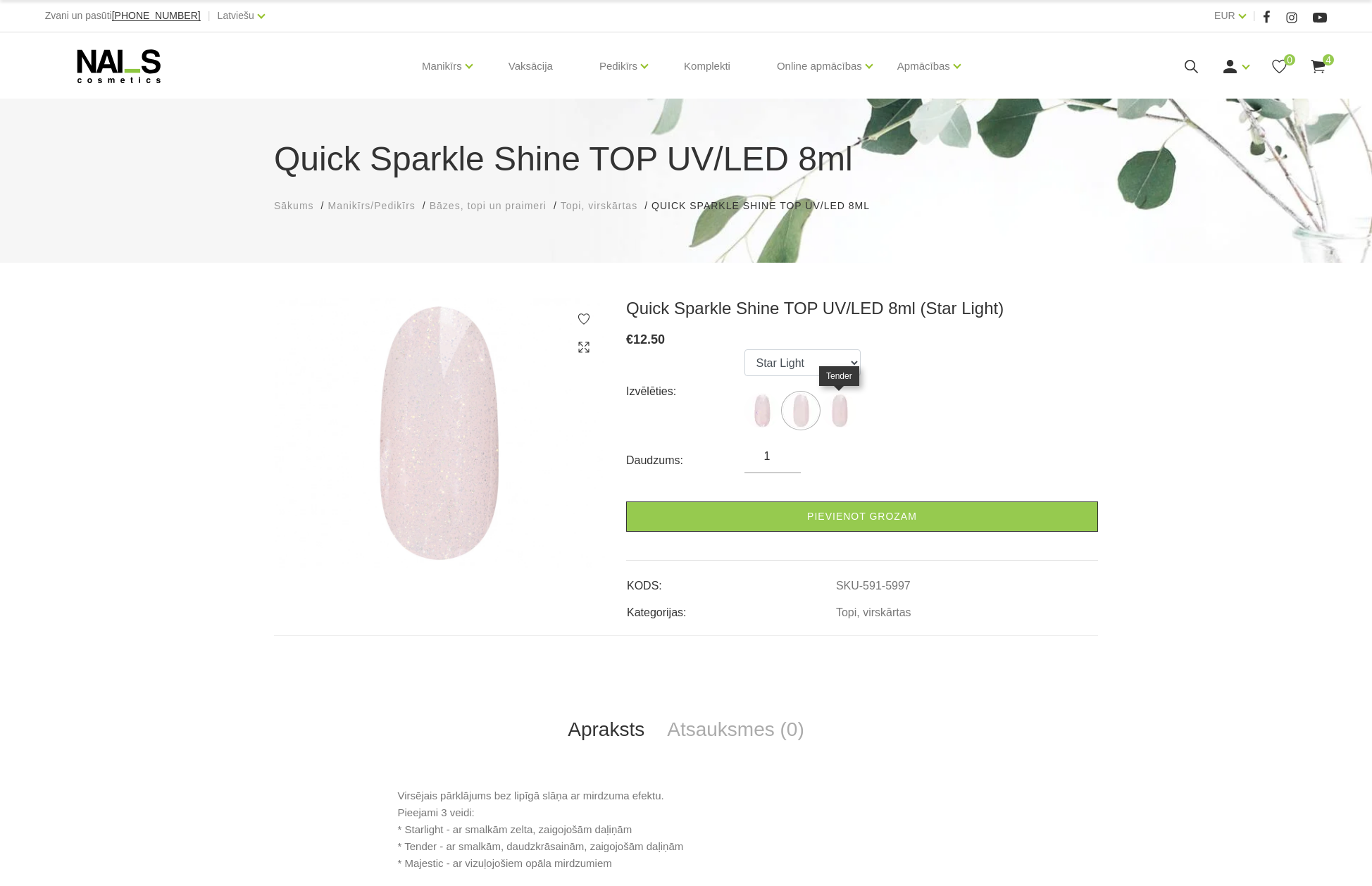
click at [838, 411] on img at bounding box center [839, 410] width 35 height 35
select select "5998"
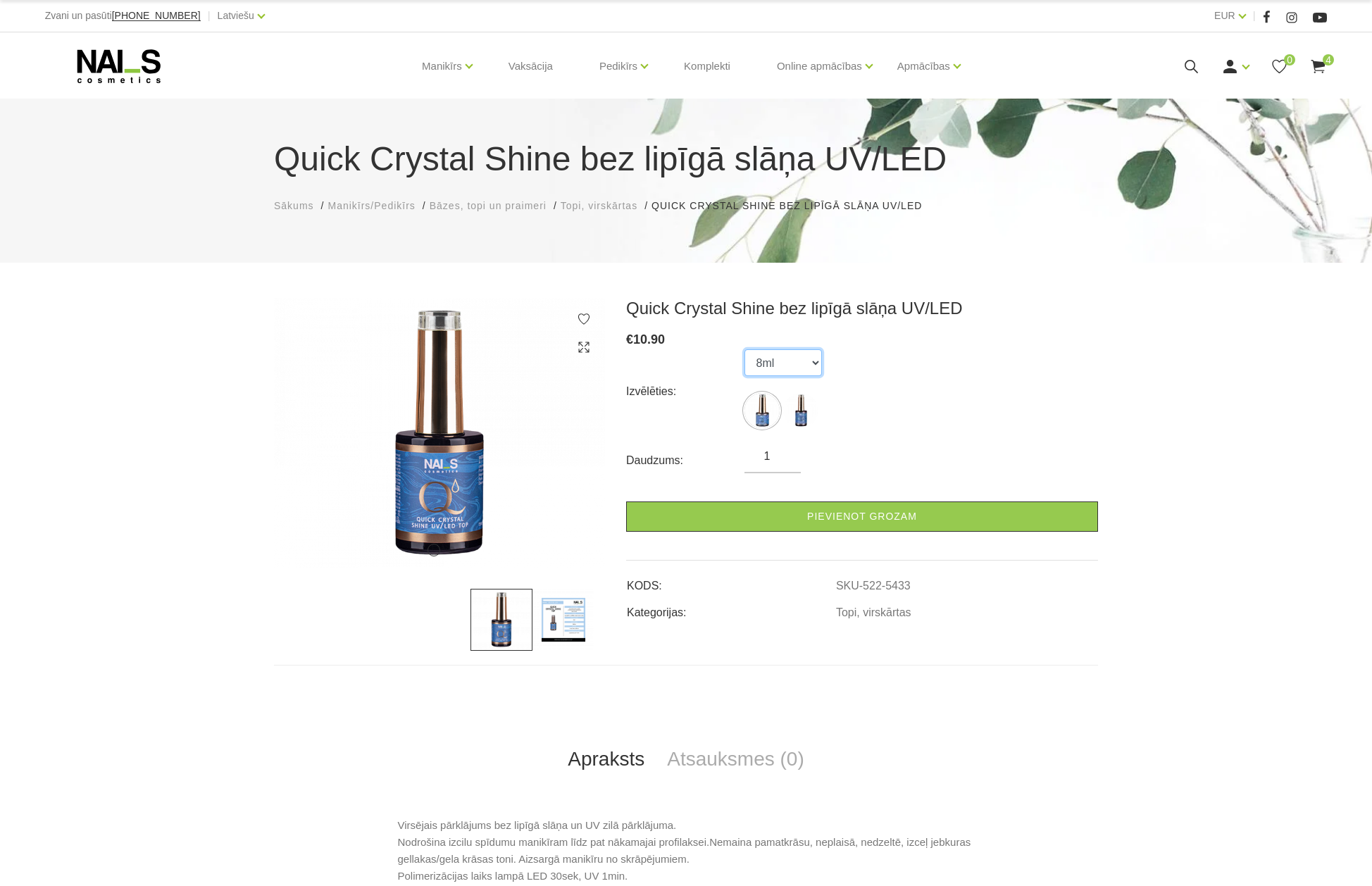
click at [814, 362] on select "8ml 15ml" at bounding box center [783, 362] width 77 height 27
click at [744, 350] on select "8ml 15ml" at bounding box center [783, 362] width 77 height 27
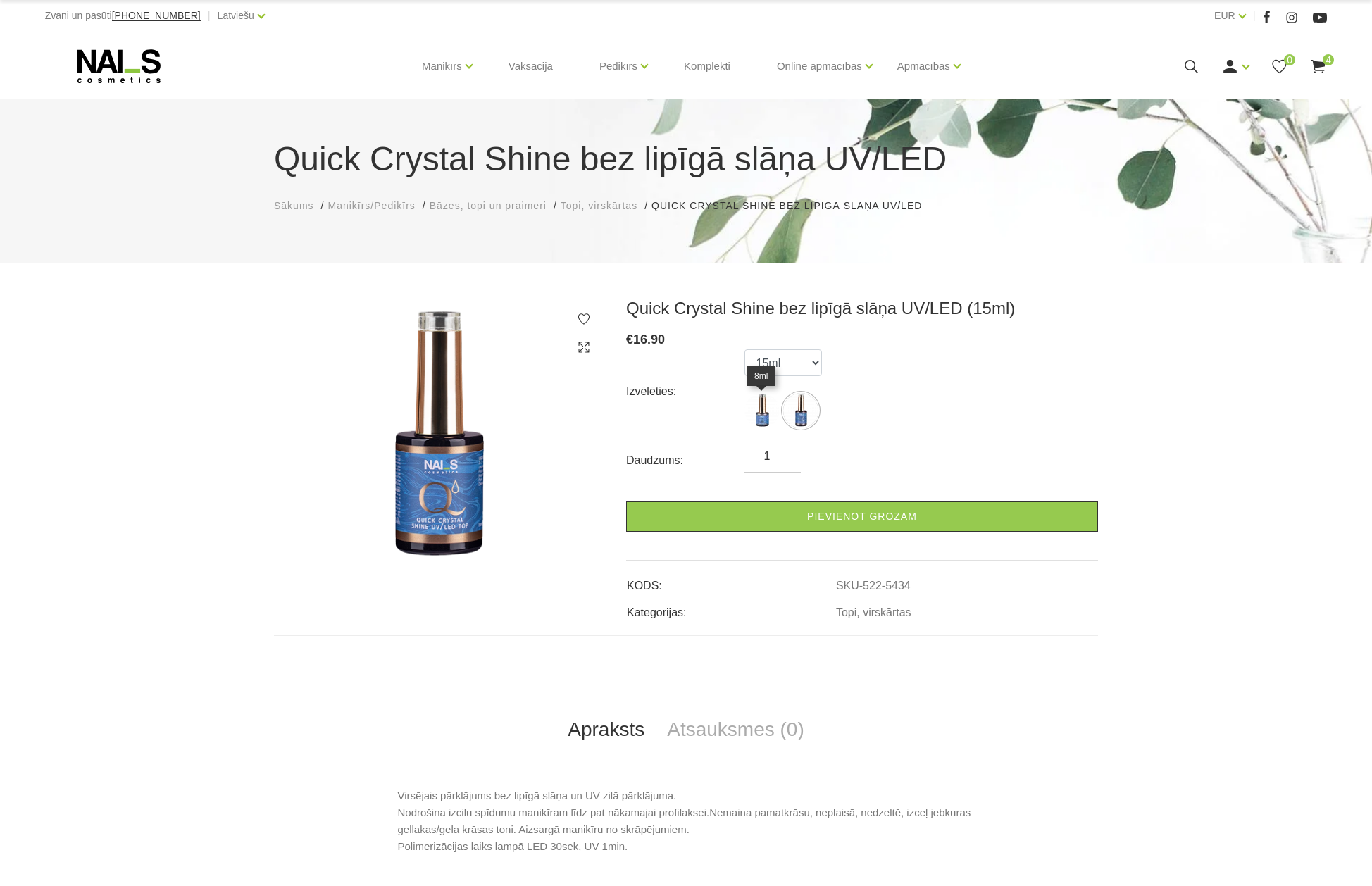
click at [766, 416] on img at bounding box center [761, 410] width 35 height 35
select select "5433"
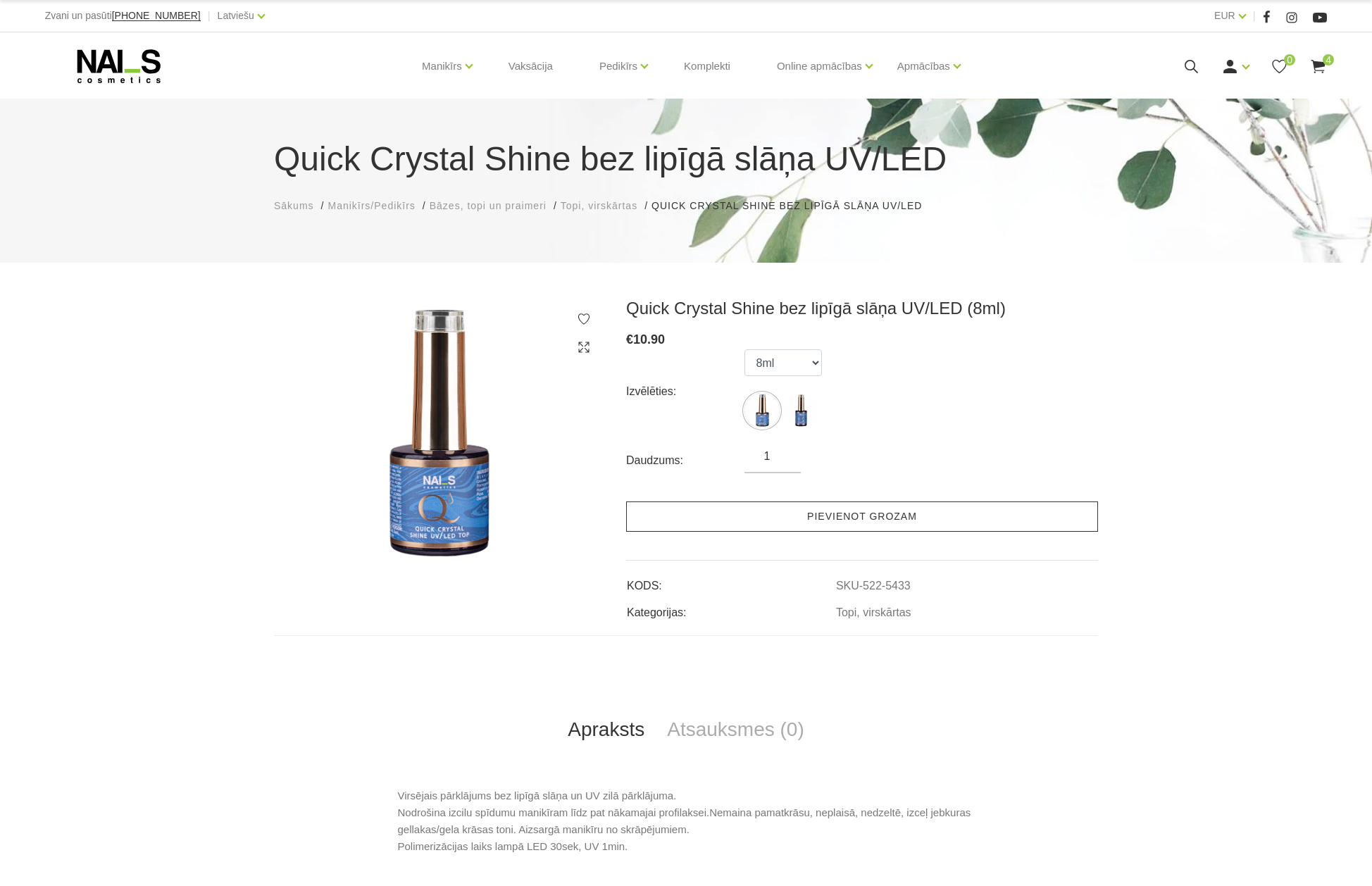
click at [822, 516] on link "Pievienot grozam" at bounding box center [862, 516] width 472 height 30
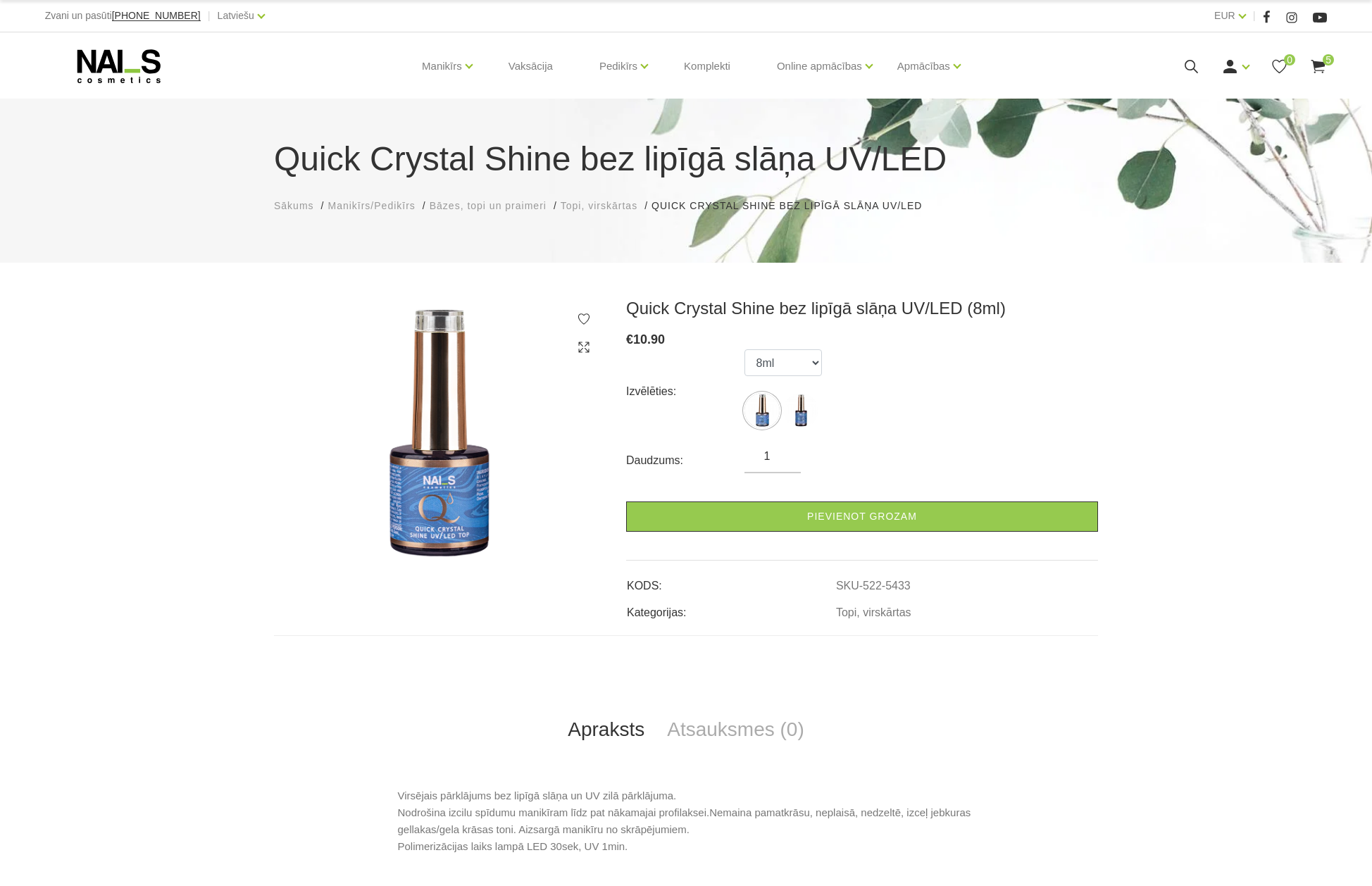
click at [1323, 61] on span "5" at bounding box center [1327, 59] width 11 height 11
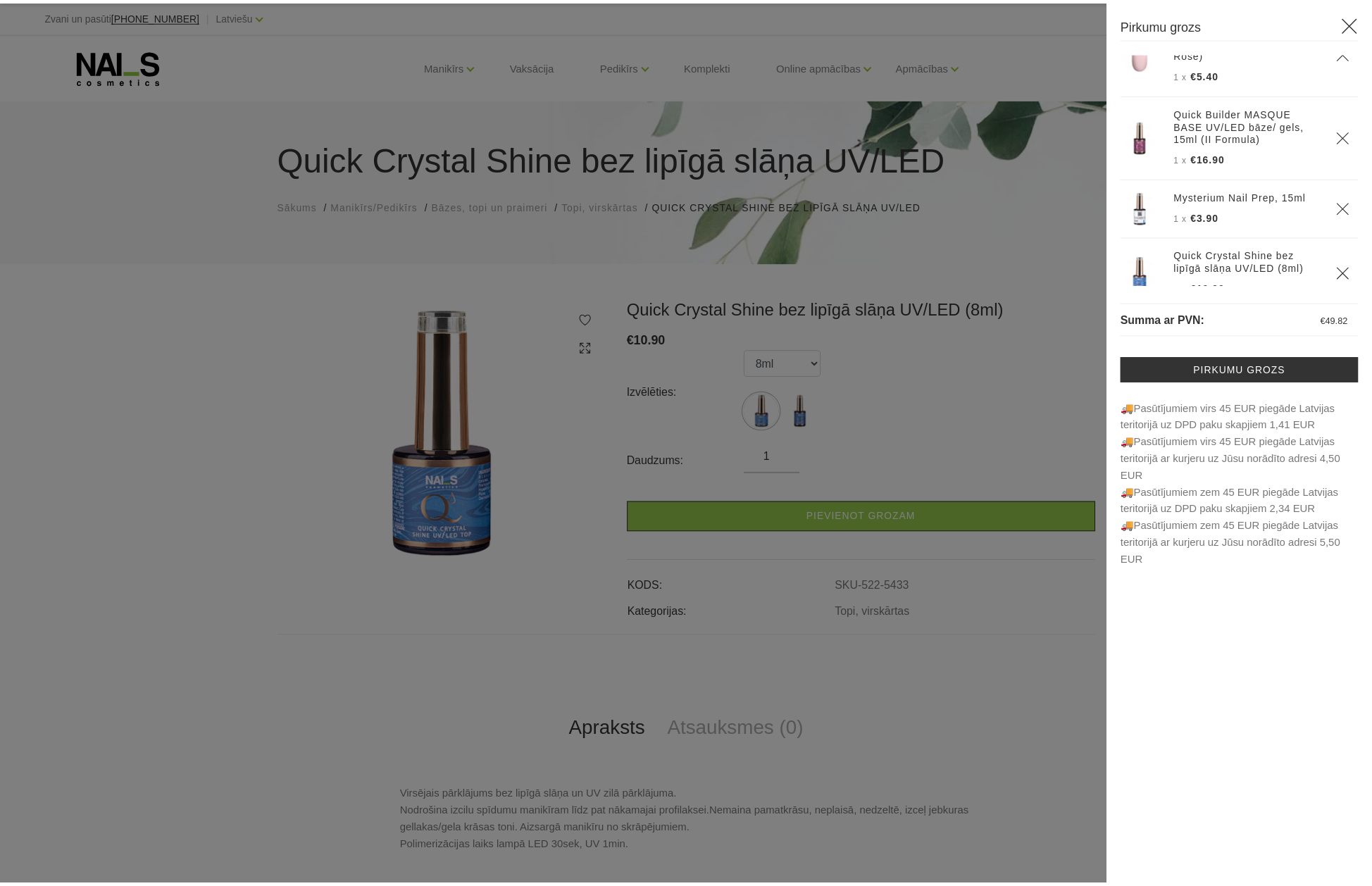
scroll to position [130, 0]
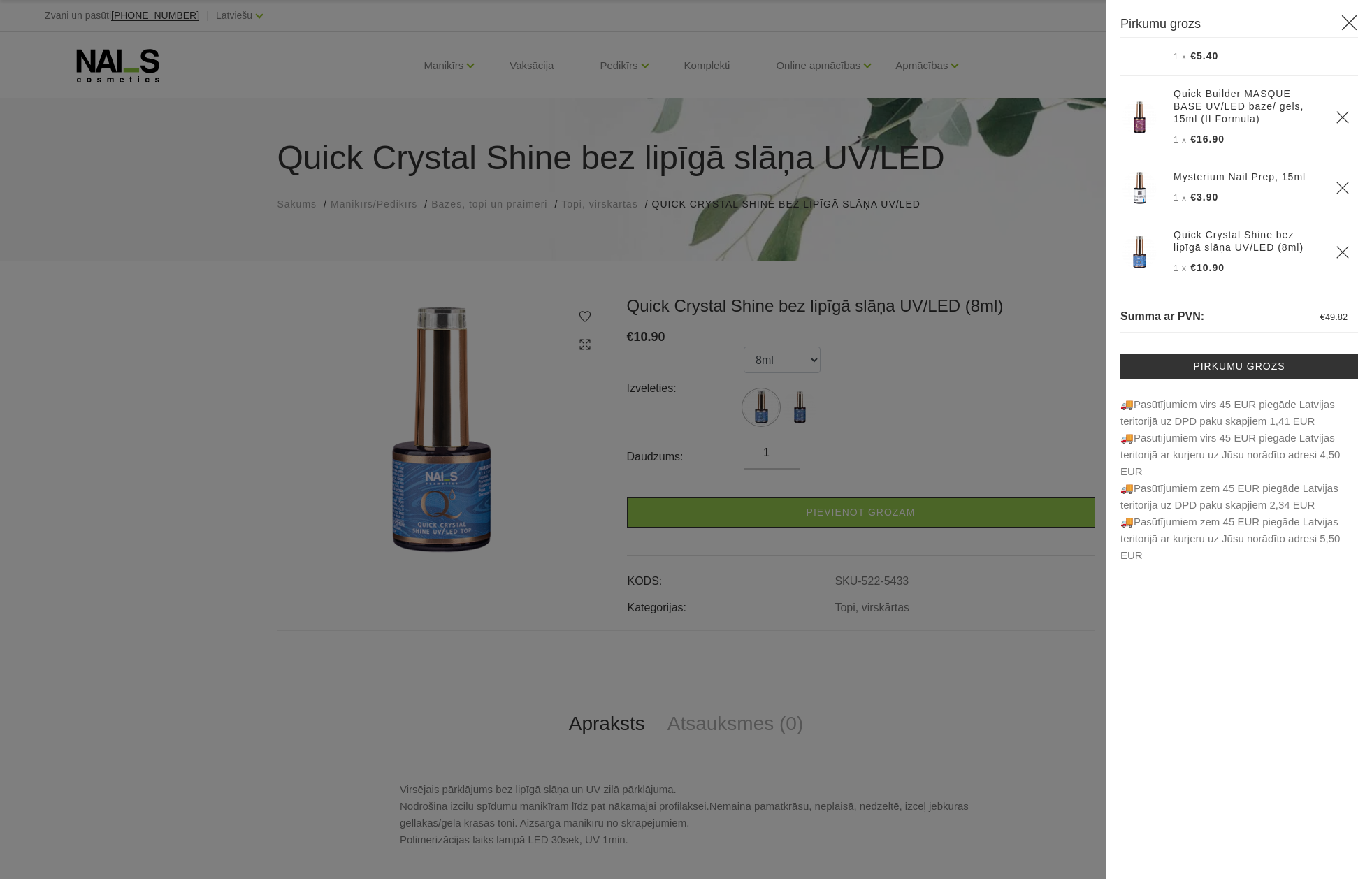
click at [108, 252] on div at bounding box center [686, 440] width 1372 height 879
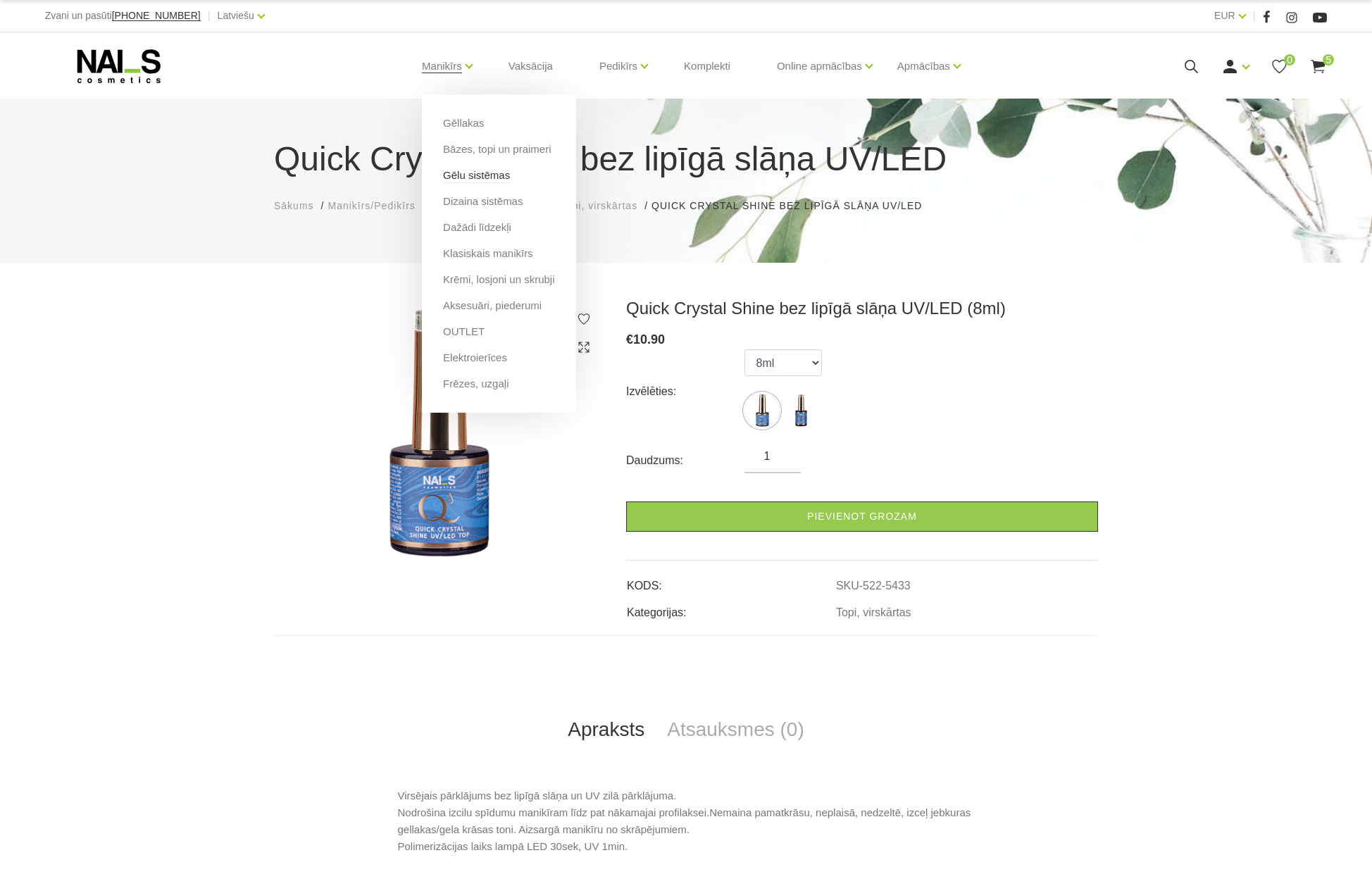
click at [469, 173] on link "Gēlu sistēmas" at bounding box center [476, 176] width 67 height 15
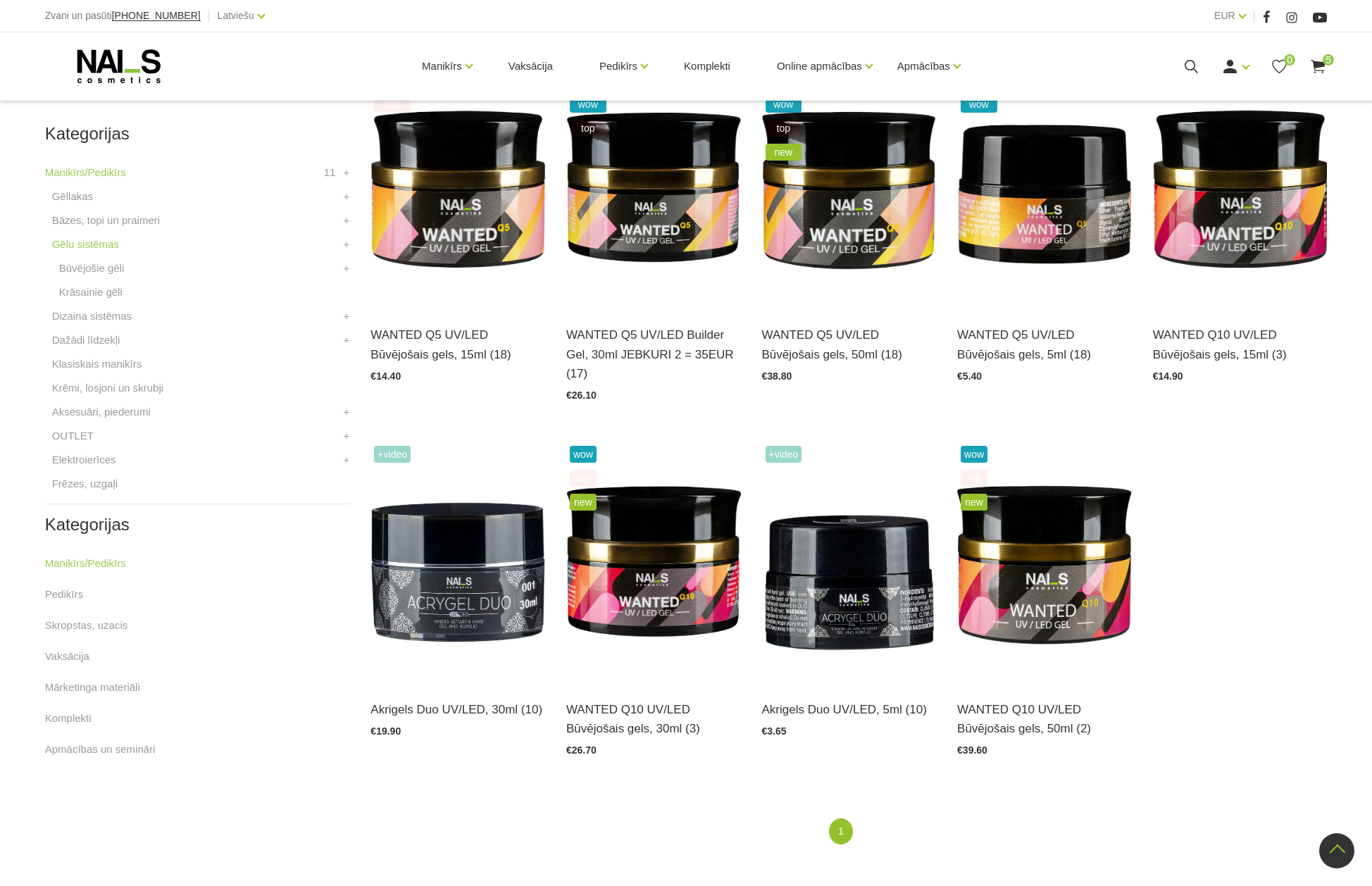
scroll to position [282, 0]
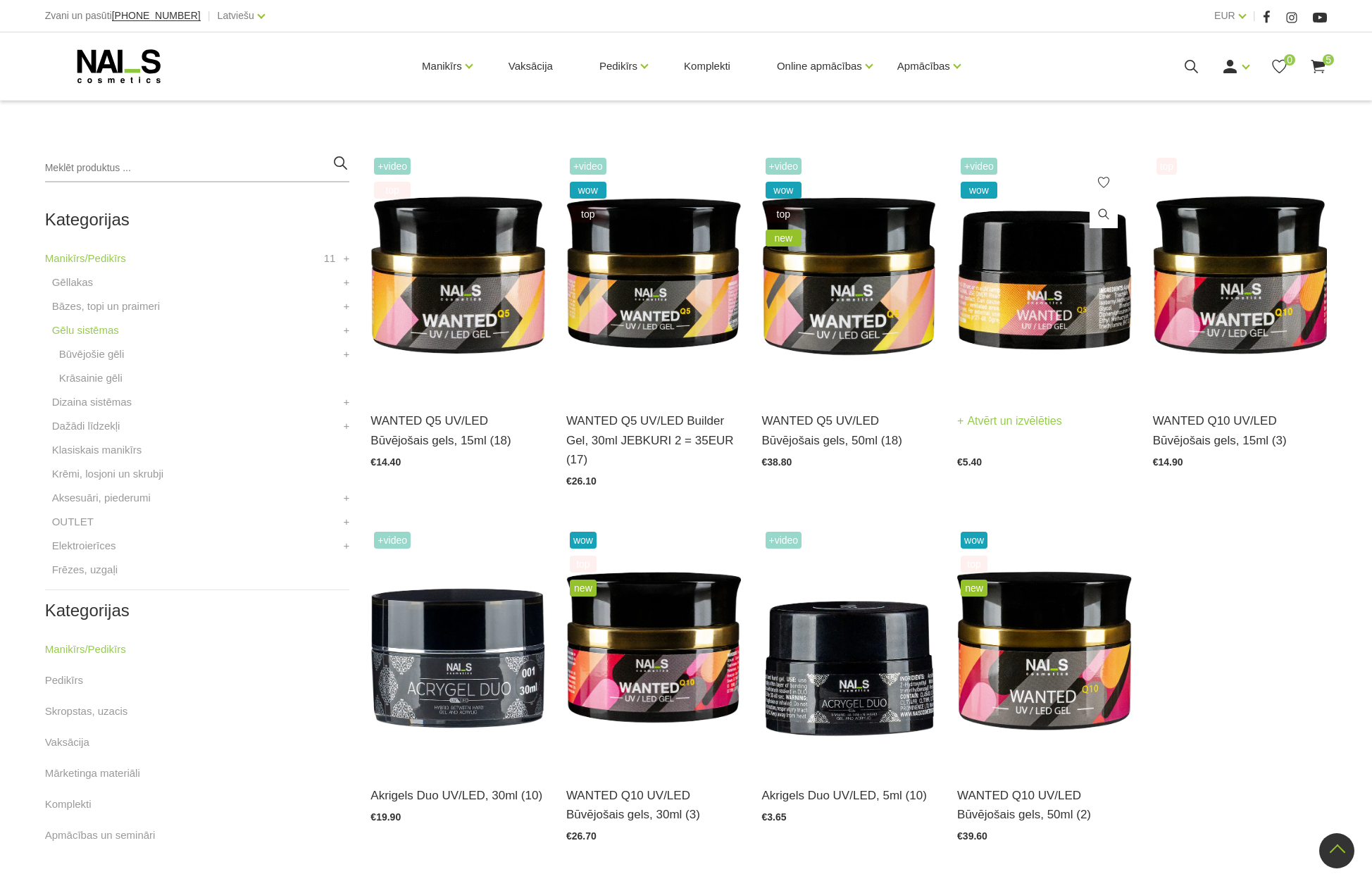
click at [1031, 303] on img at bounding box center [1045, 274] width 175 height 240
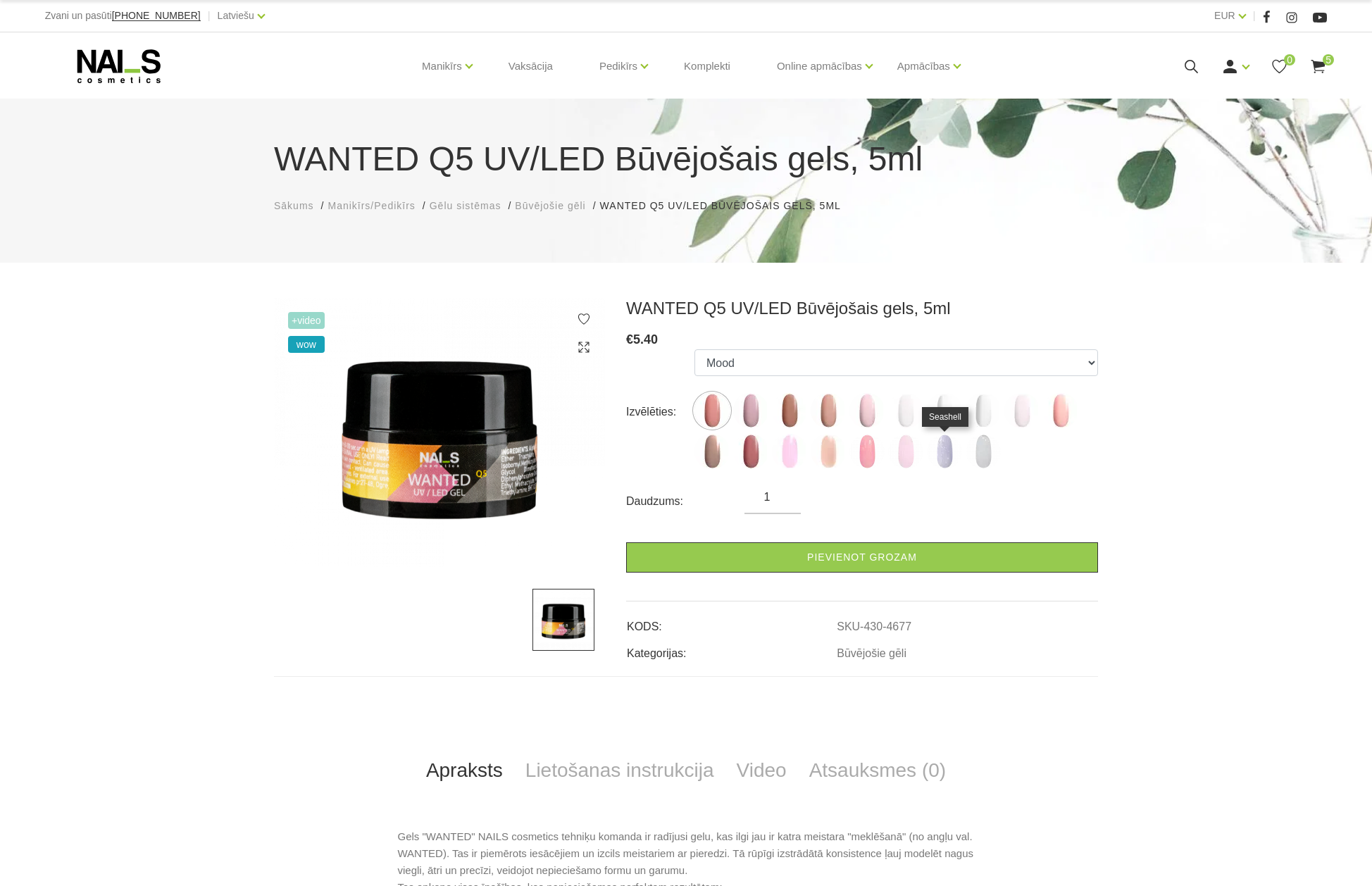
click at [942, 446] on img at bounding box center [944, 452] width 35 height 35
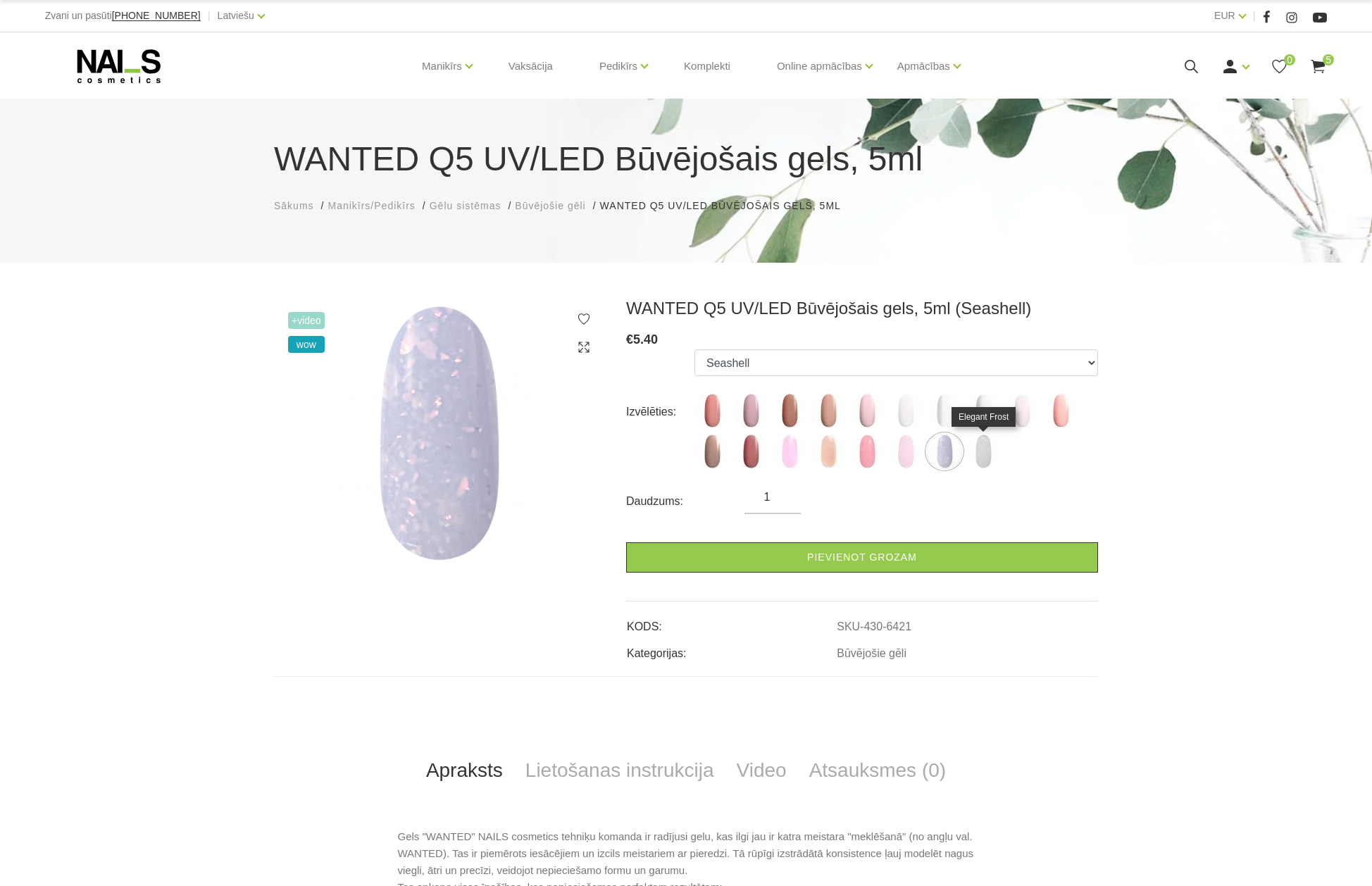
click at [981, 446] on img at bounding box center [982, 452] width 35 height 35
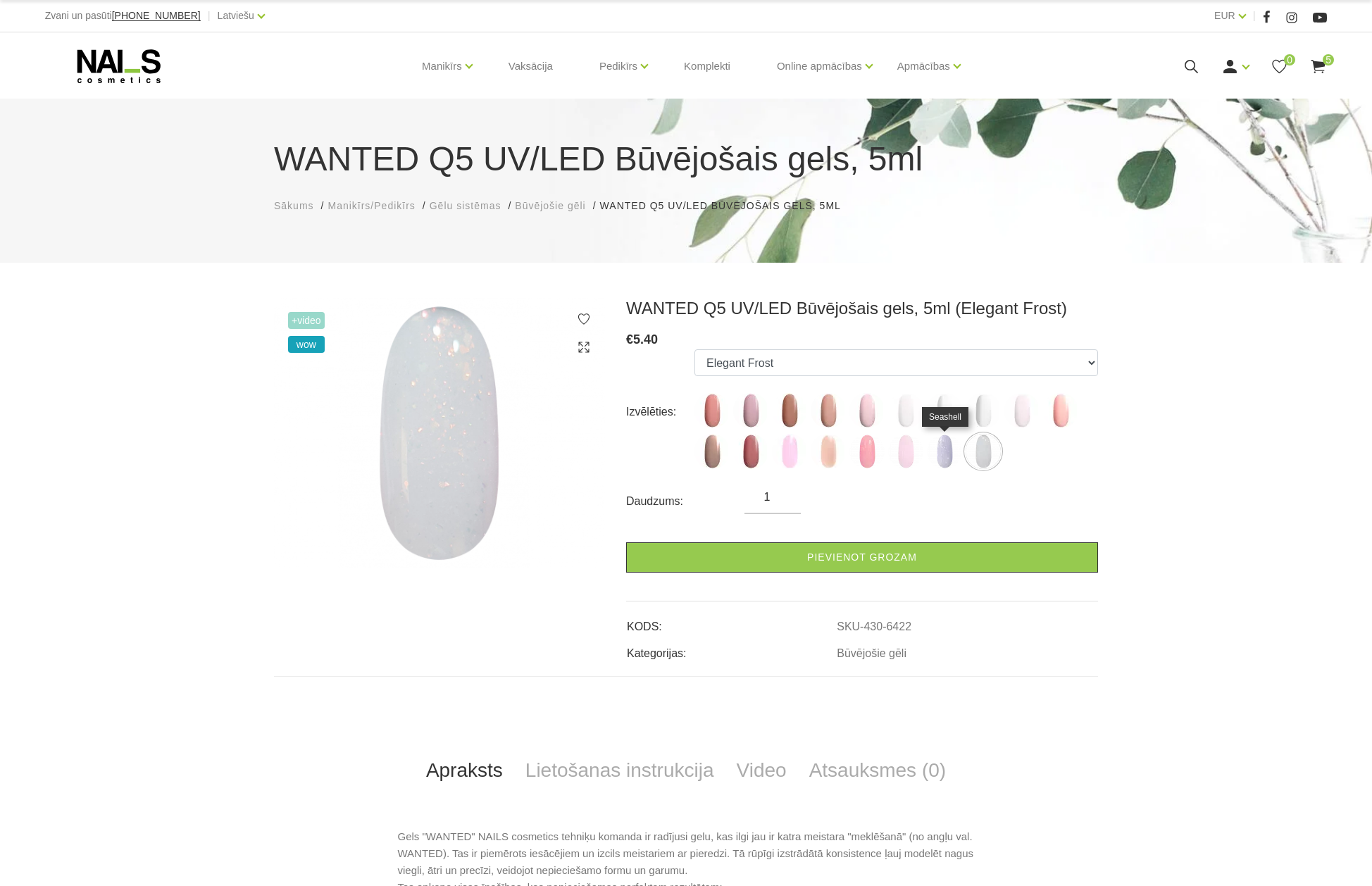
click at [938, 449] on img at bounding box center [944, 452] width 35 height 35
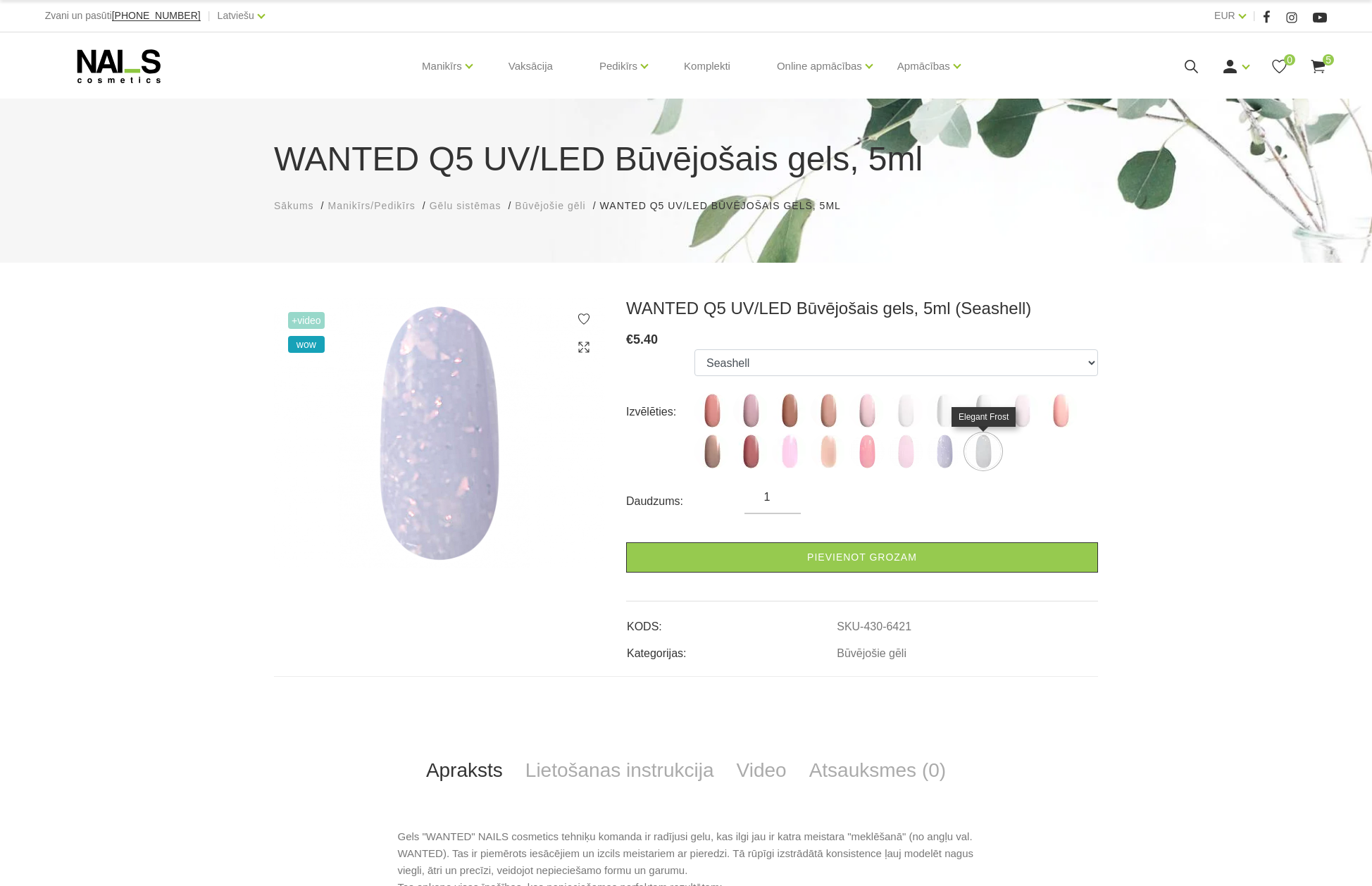
click at [980, 450] on img at bounding box center [982, 452] width 35 height 35
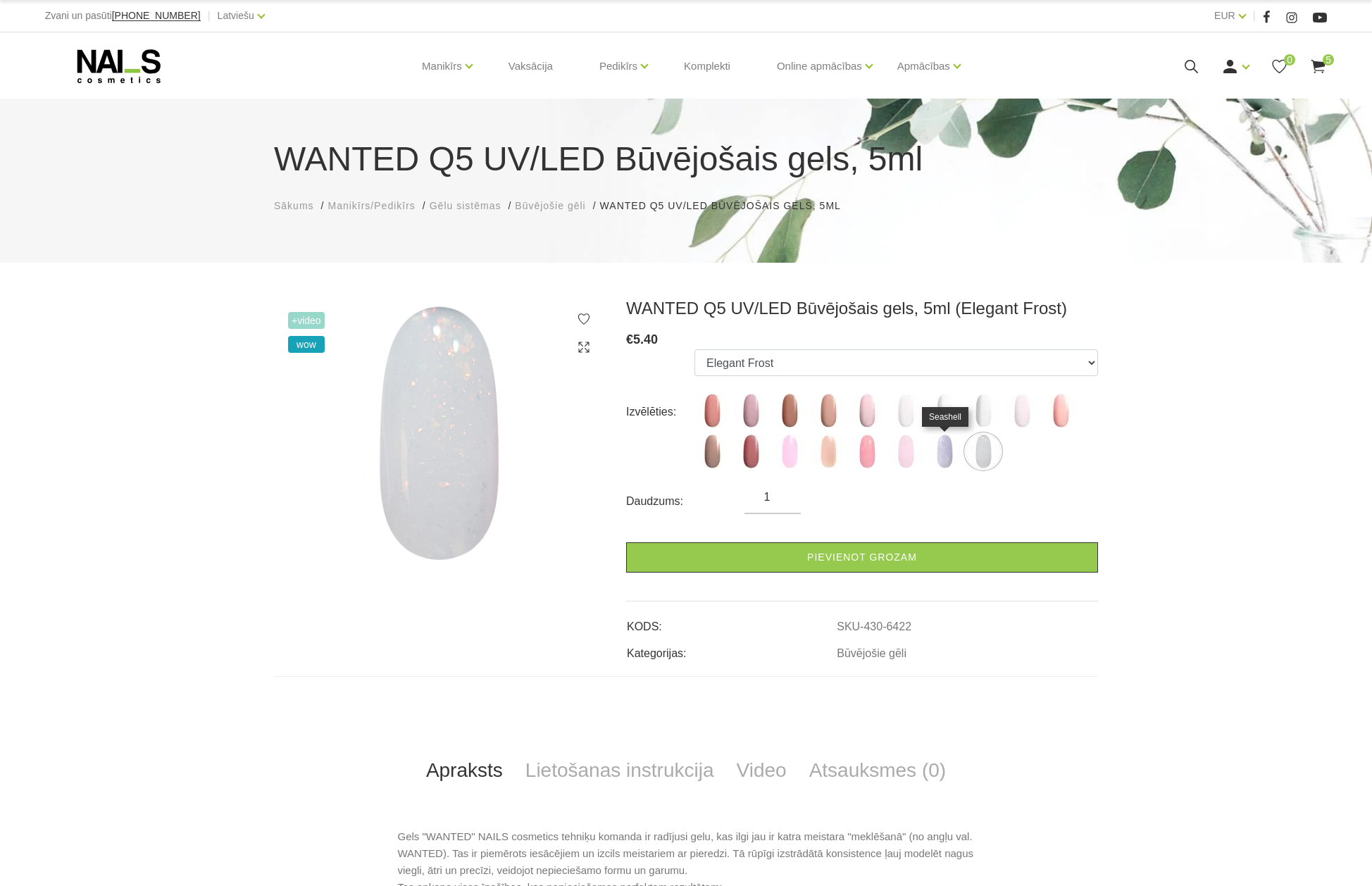
click at [940, 444] on img at bounding box center [944, 452] width 35 height 35
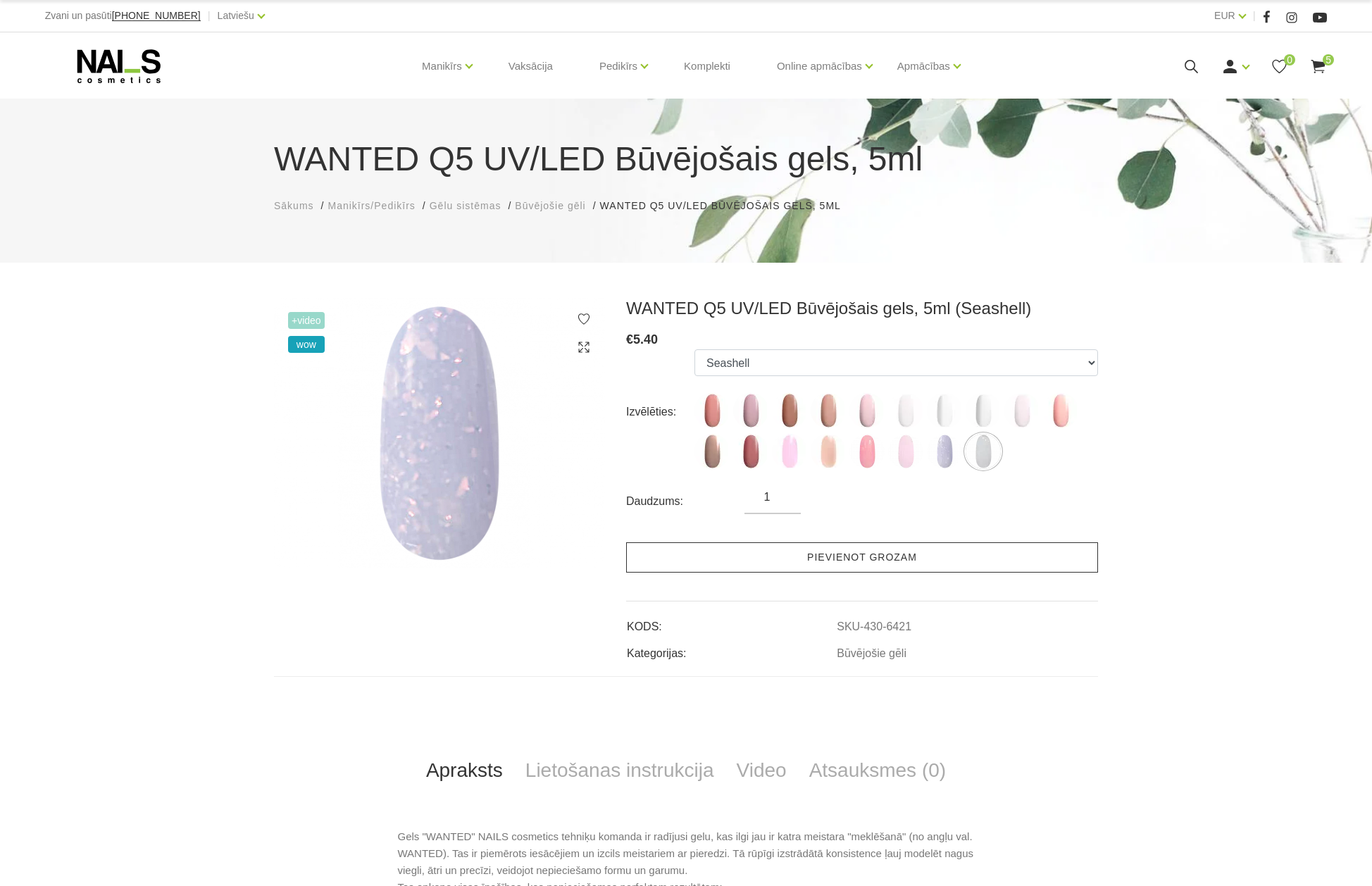
click at [886, 559] on link "Pievienot grozam" at bounding box center [862, 557] width 472 height 30
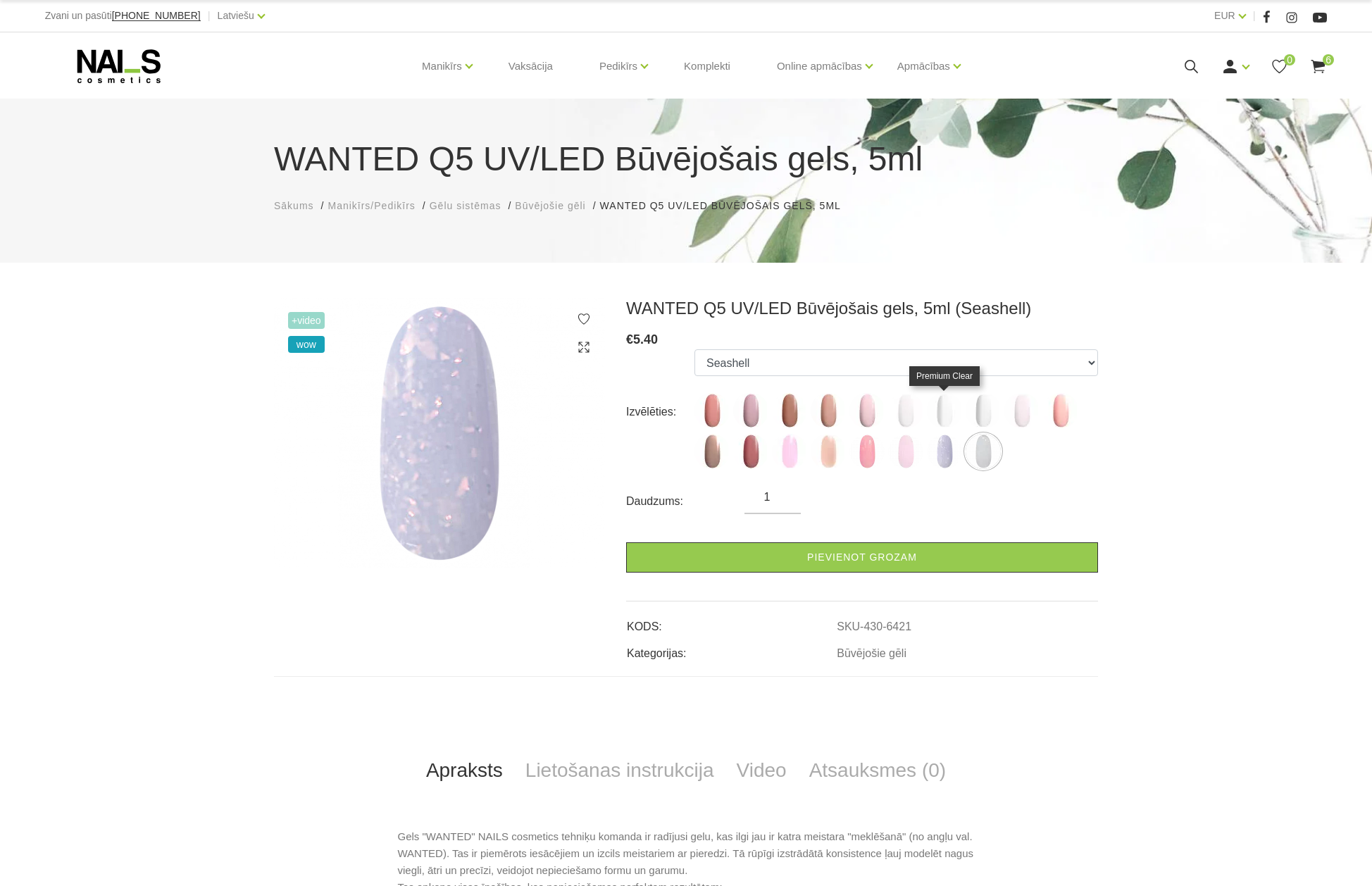
click at [939, 408] on img at bounding box center [944, 410] width 35 height 35
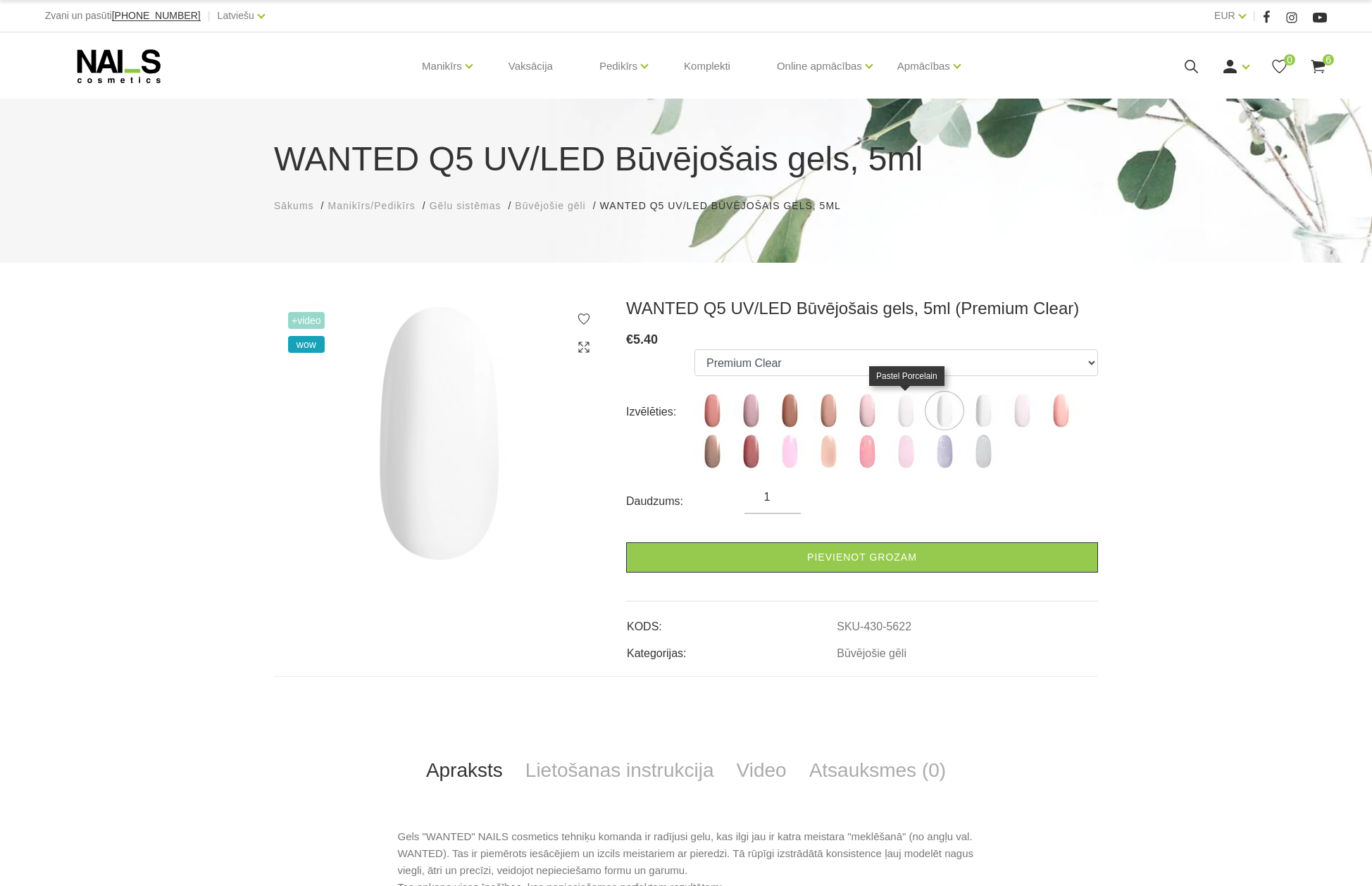
click at [899, 404] on img at bounding box center [905, 410] width 35 height 35
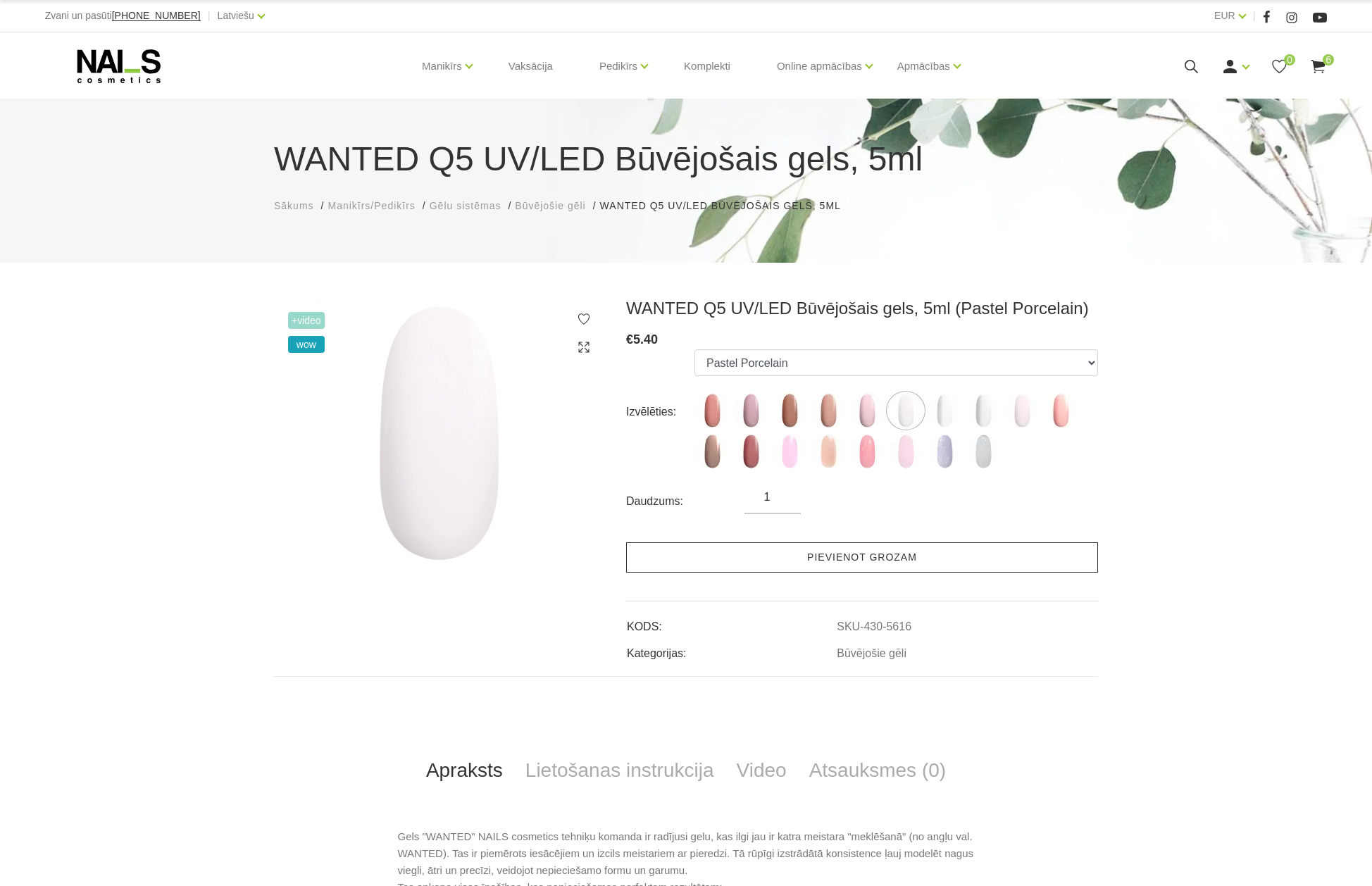
click at [838, 554] on link "Pievienot grozam" at bounding box center [862, 557] width 472 height 30
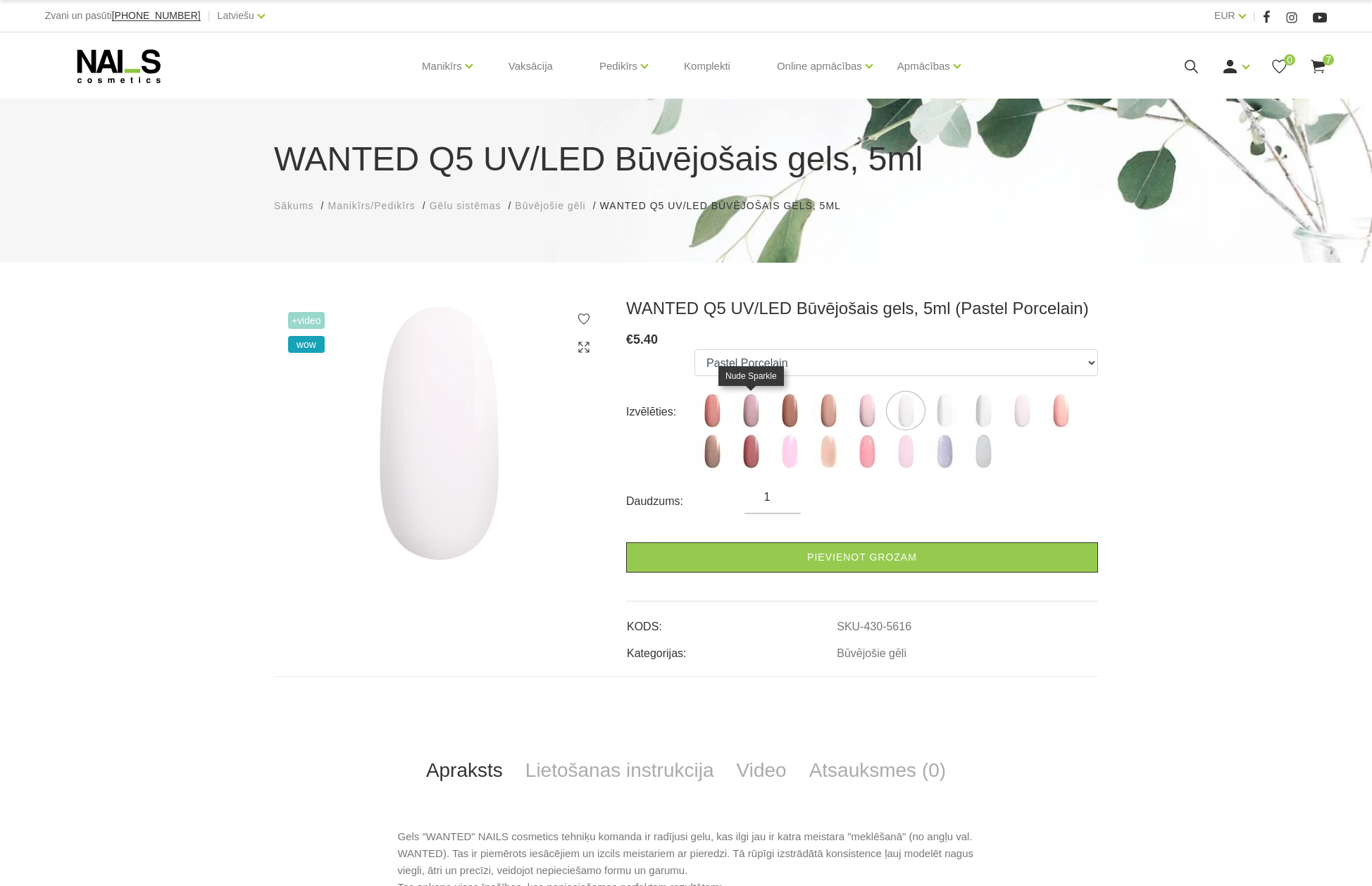
click at [749, 409] on img at bounding box center [750, 410] width 35 height 35
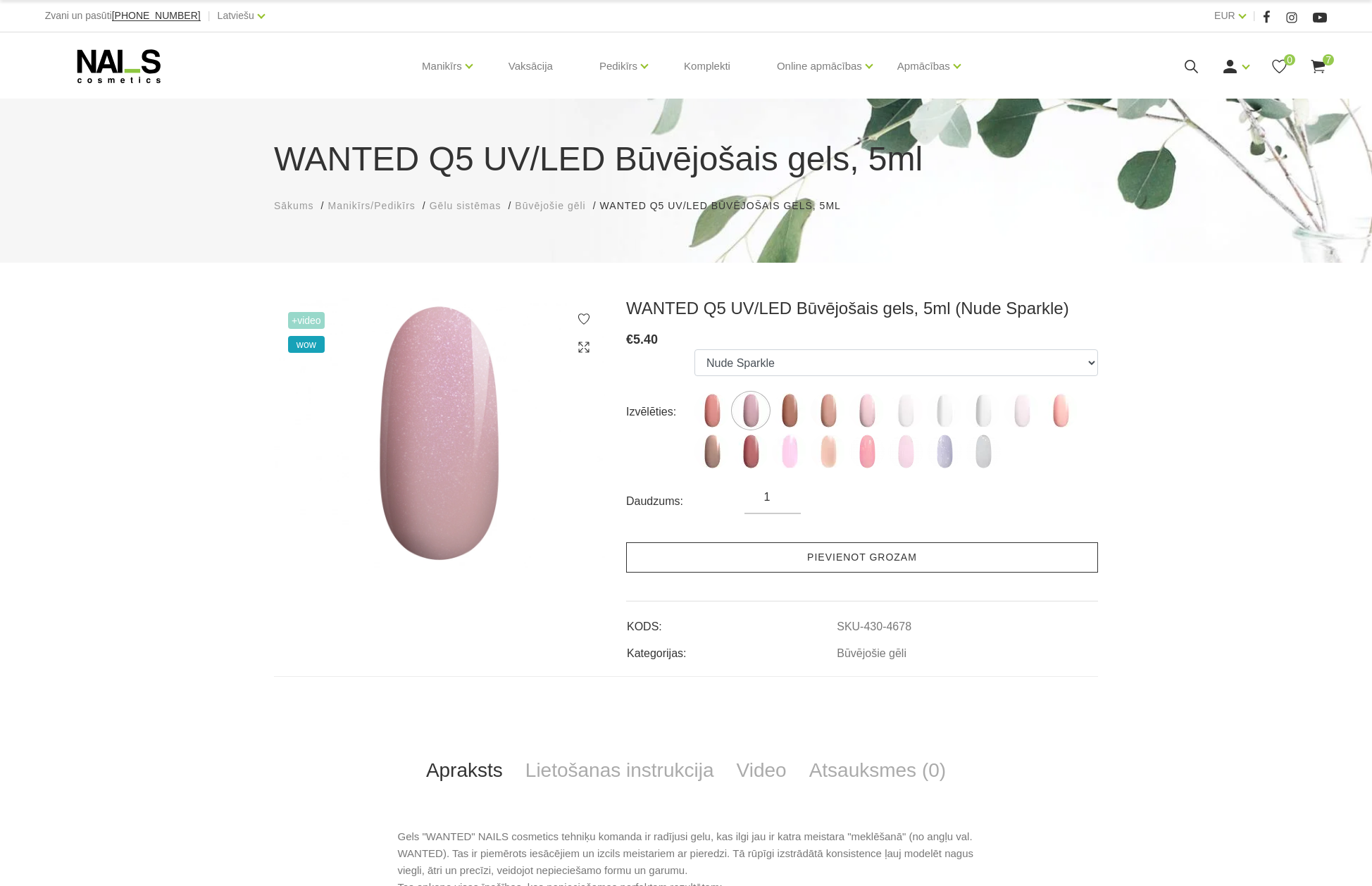
click at [836, 557] on link "Pievienot grozam" at bounding box center [862, 557] width 472 height 30
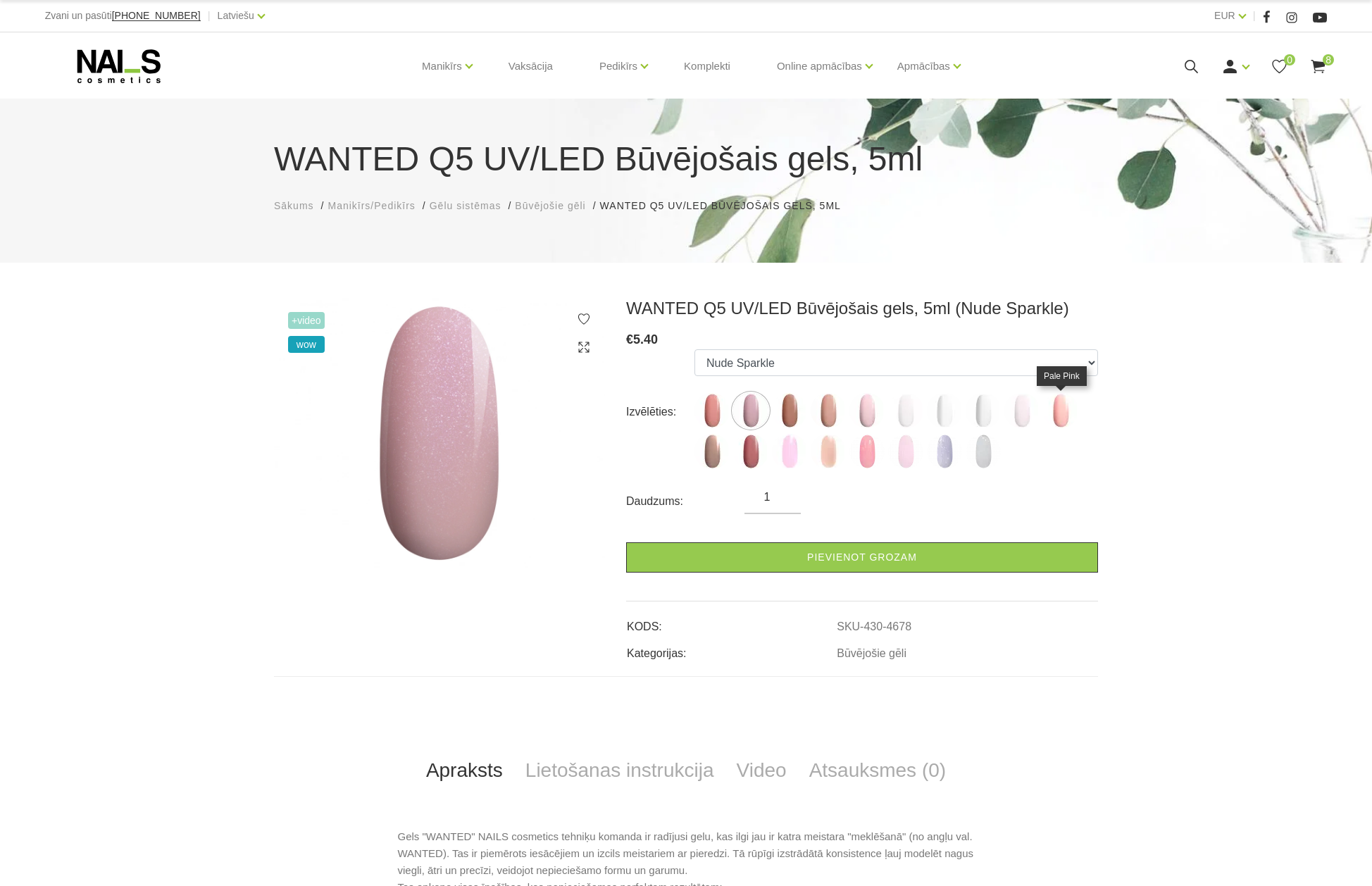
click at [1061, 411] on img at bounding box center [1060, 410] width 35 height 35
select select "6137"
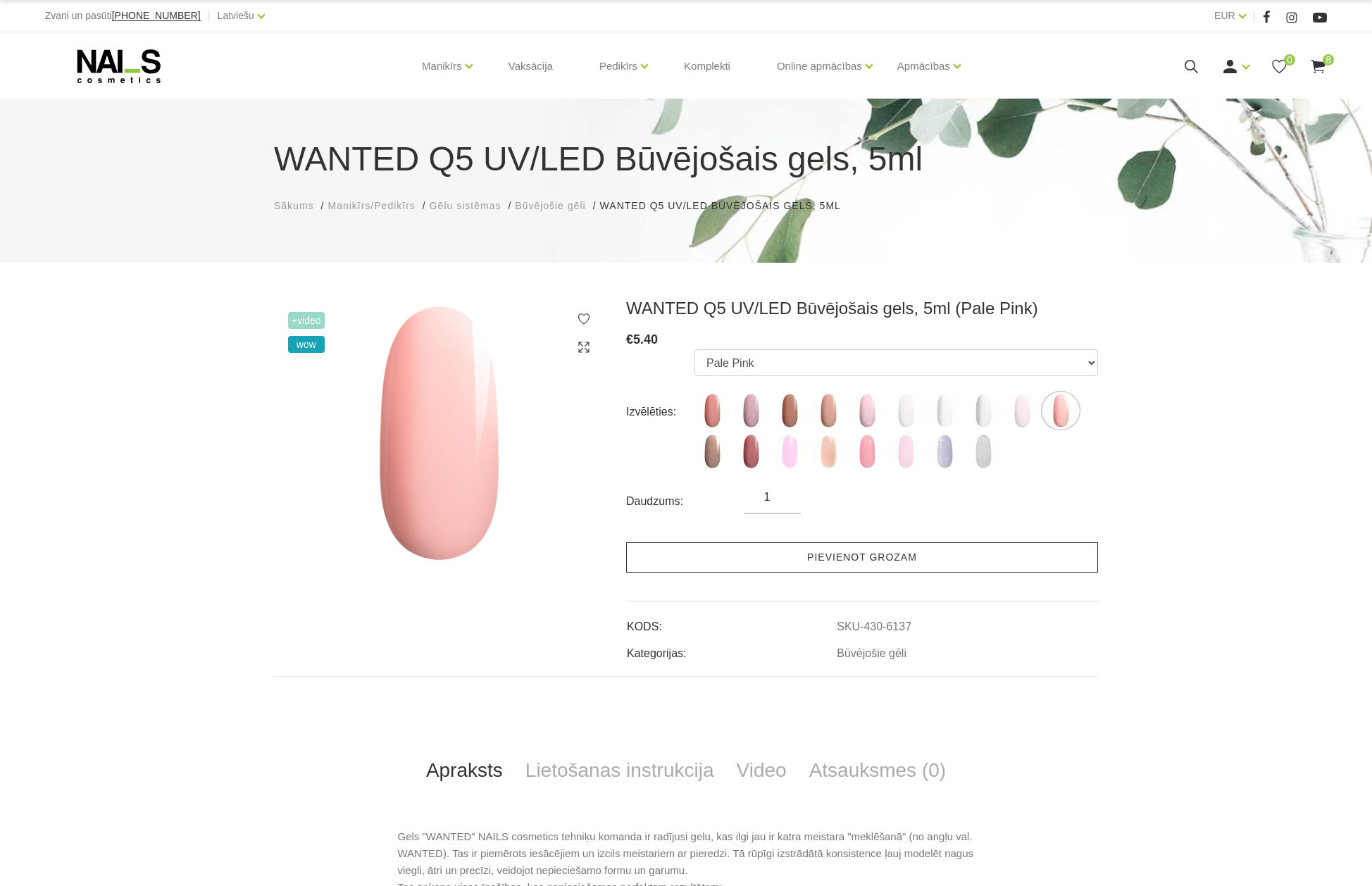
click at [878, 557] on link "Pievienot grozam" at bounding box center [862, 557] width 472 height 30
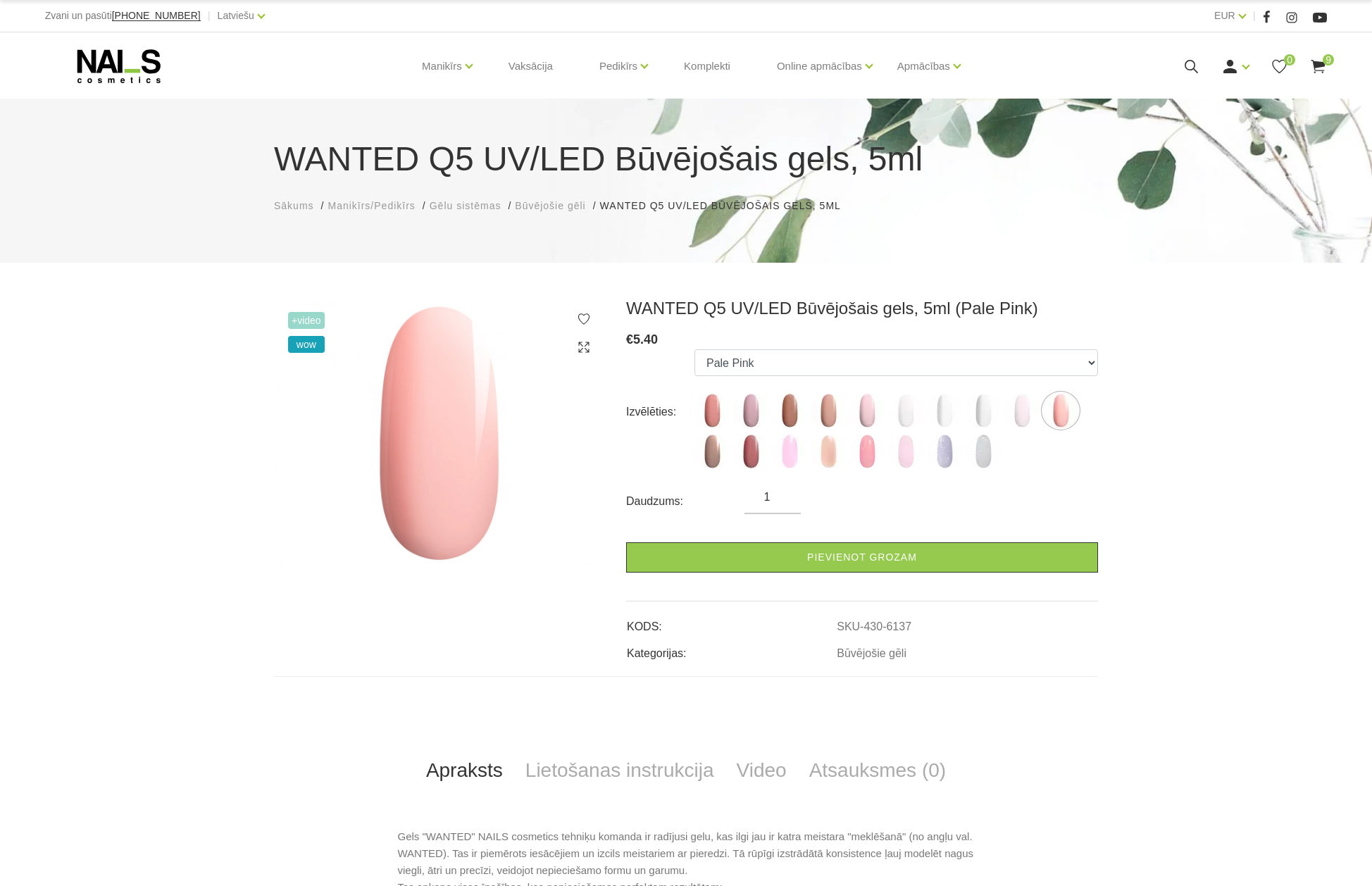
click at [1321, 63] on use at bounding box center [1318, 67] width 14 height 14
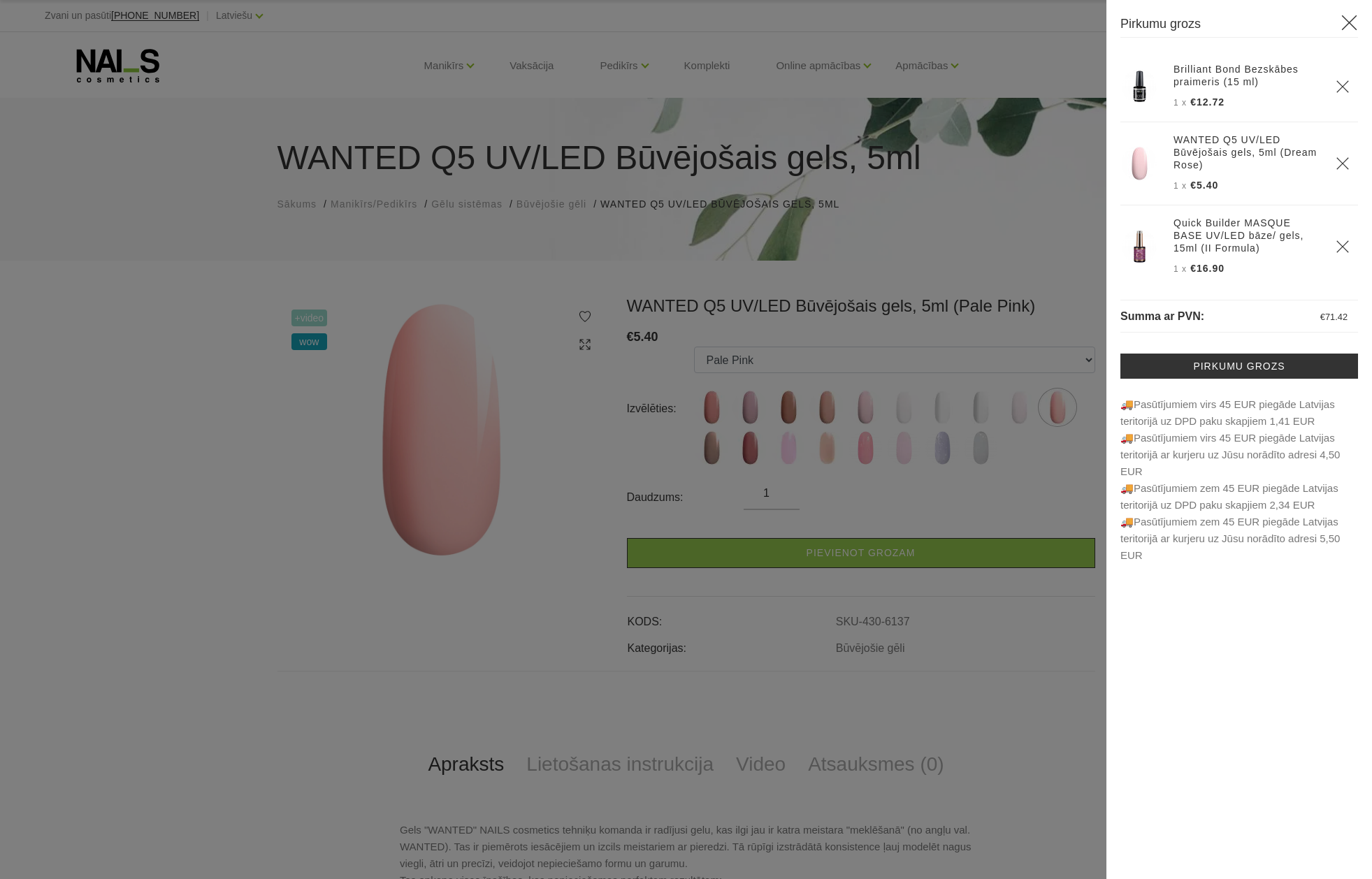
click at [1335, 159] on icon "Delete" at bounding box center [1342, 163] width 14 height 14
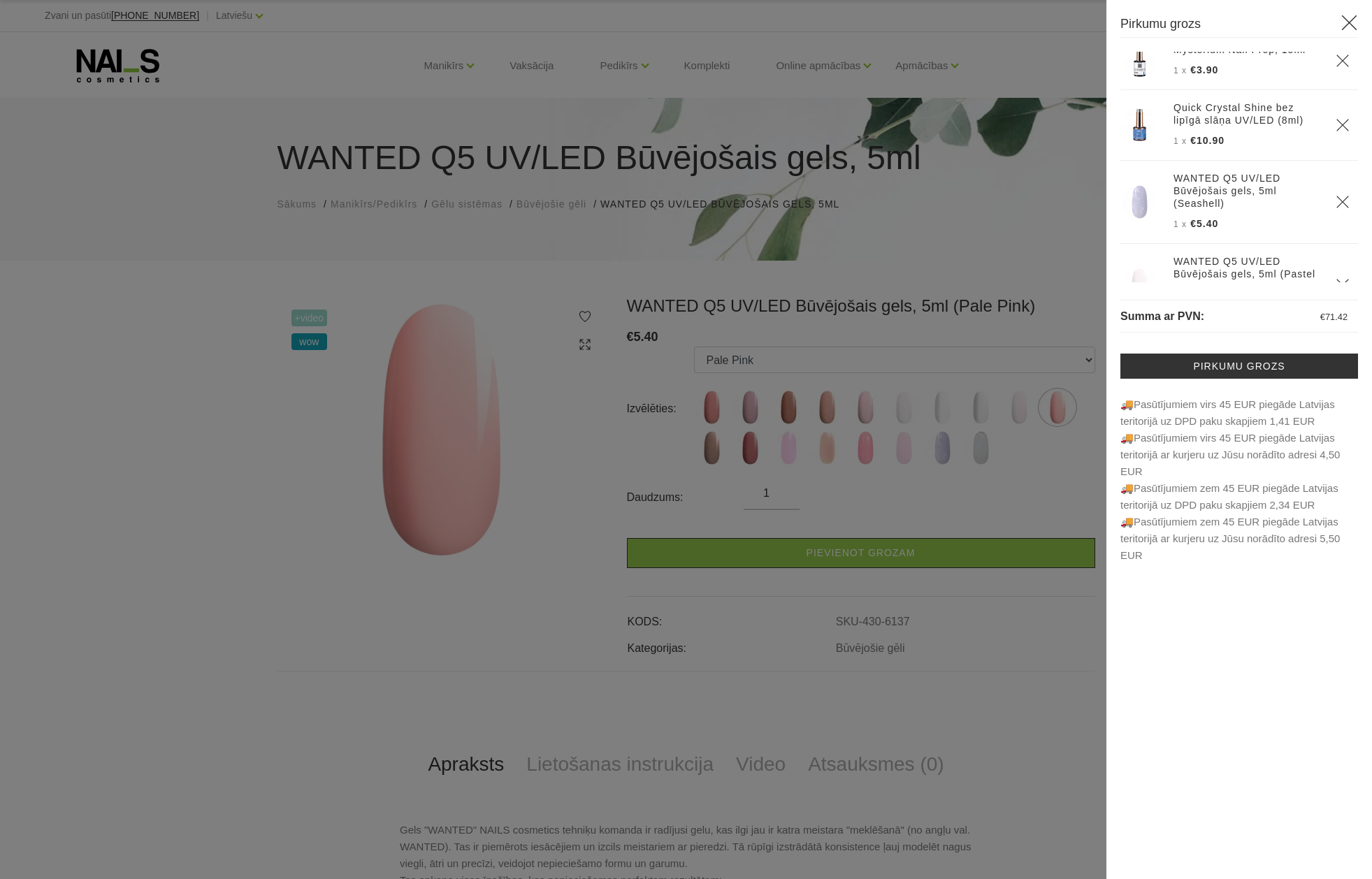
scroll to position [165, 0]
click at [1335, 203] on icon "Delete" at bounding box center [1342, 210] width 14 height 14
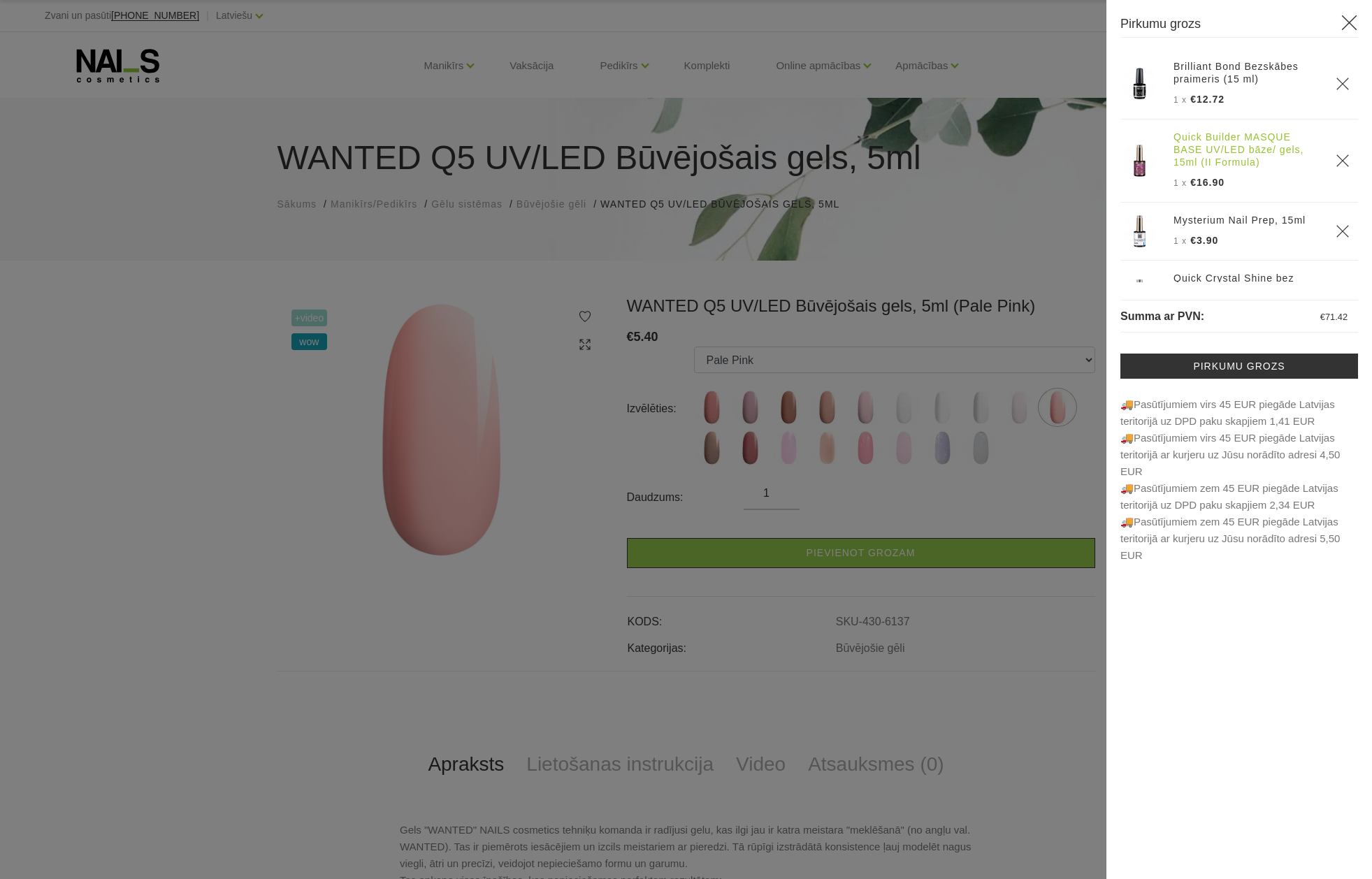
scroll to position [0, 0]
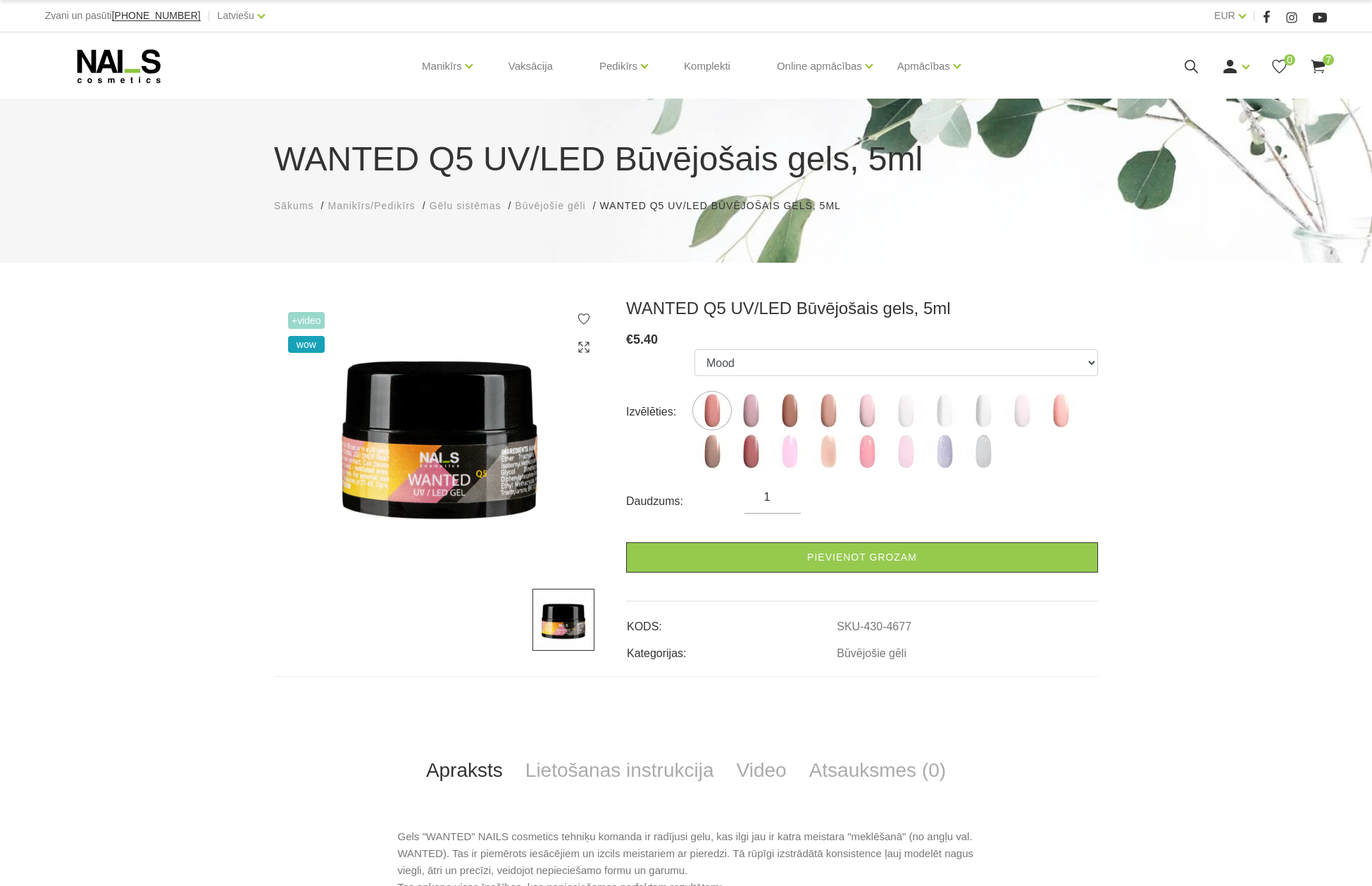
click at [1324, 64] on span "7" at bounding box center [1327, 59] width 11 height 11
